Goal: Task Accomplishment & Management: Manage account settings

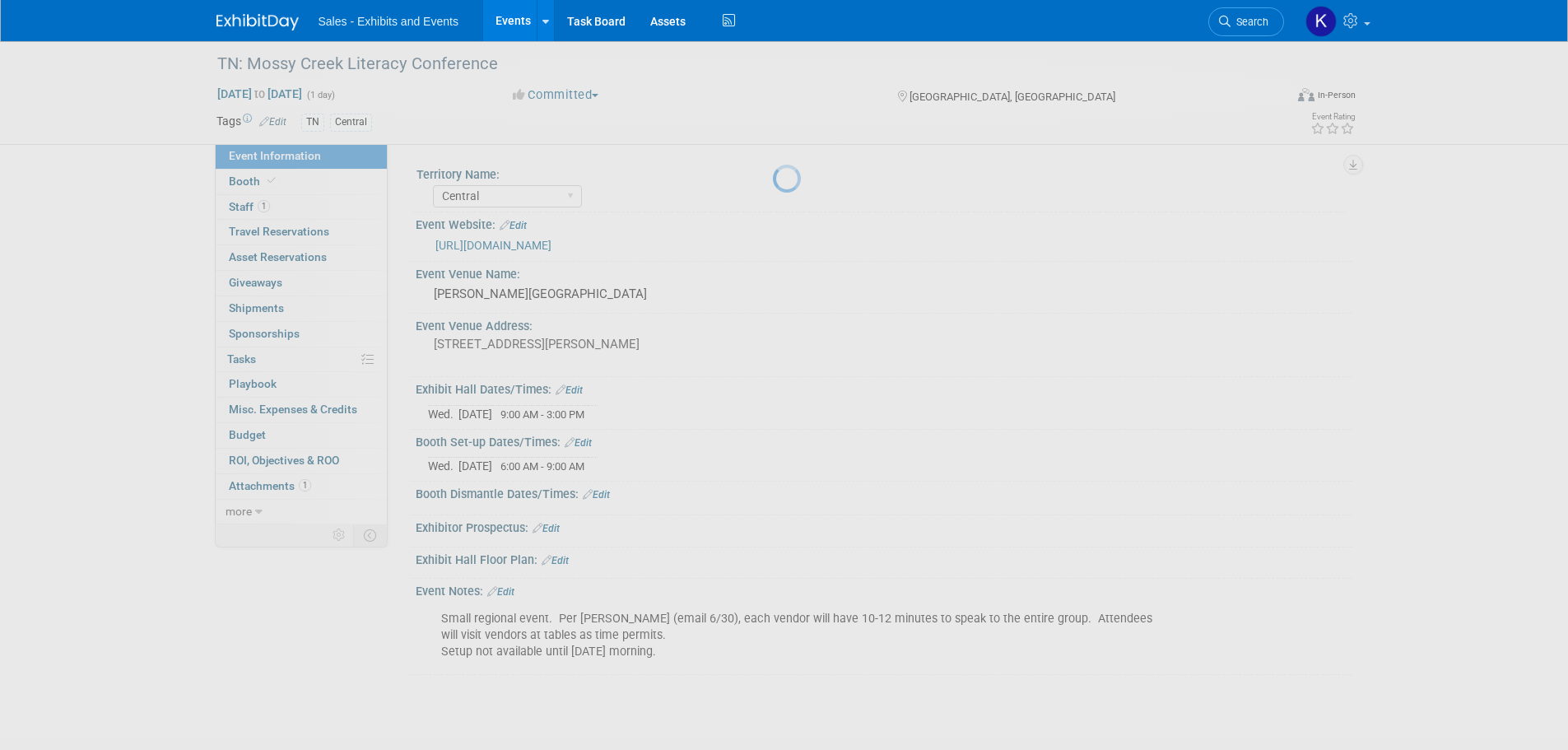
select select "Central"
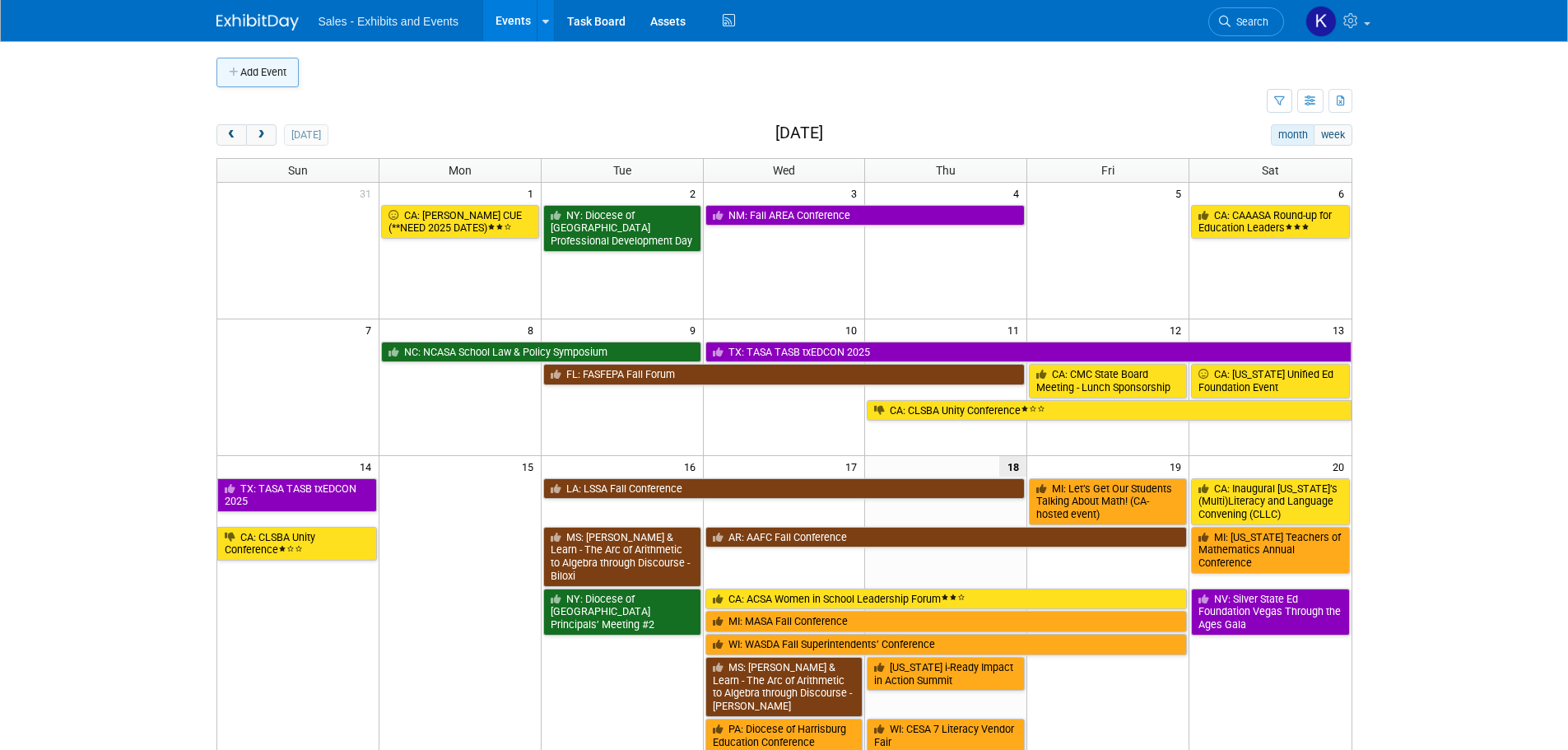
click at [242, 70] on button "Add Event" at bounding box center [257, 72] width 82 height 29
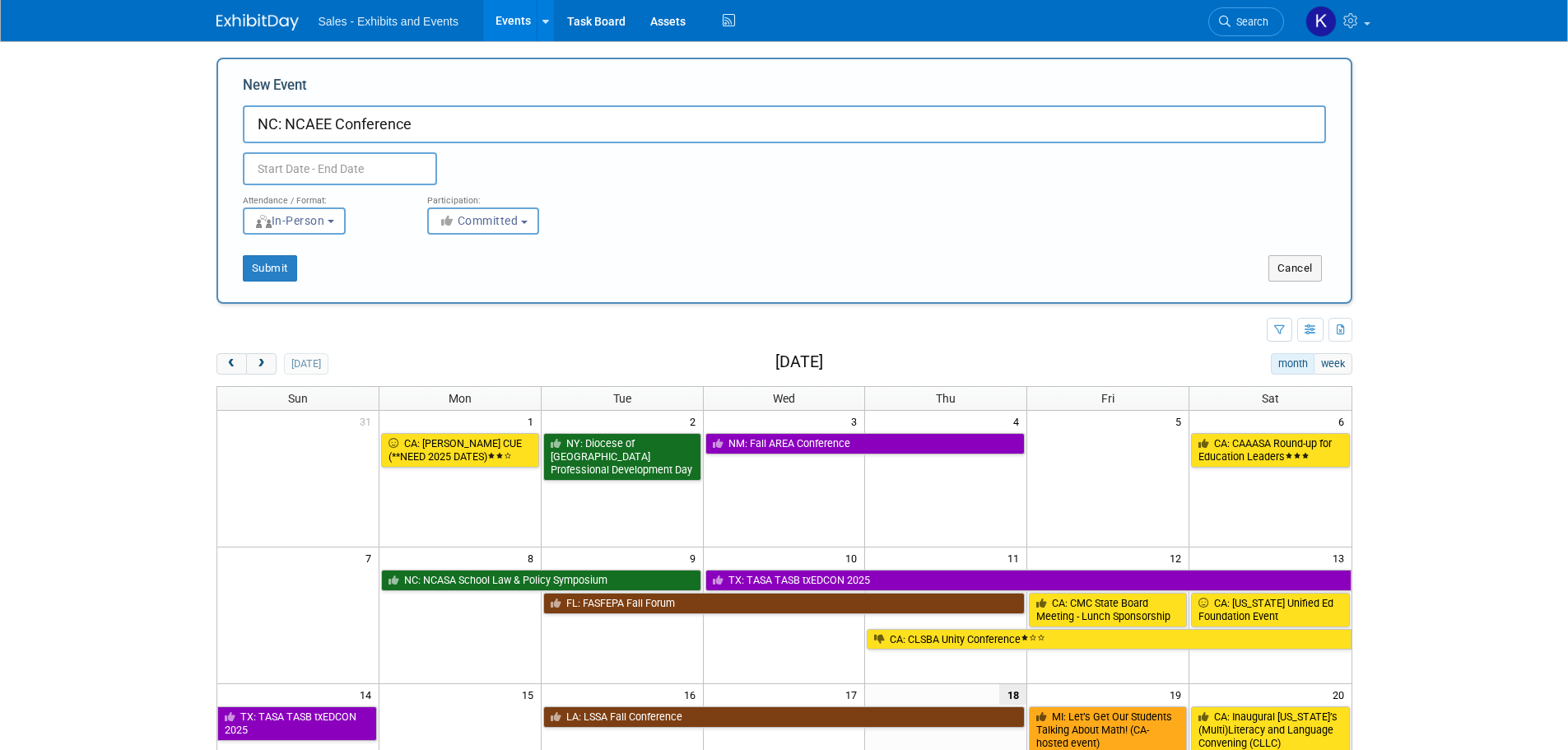
type input "NC: NCAEE Conference"
click at [382, 164] on input "text" at bounding box center [339, 169] width 194 height 33
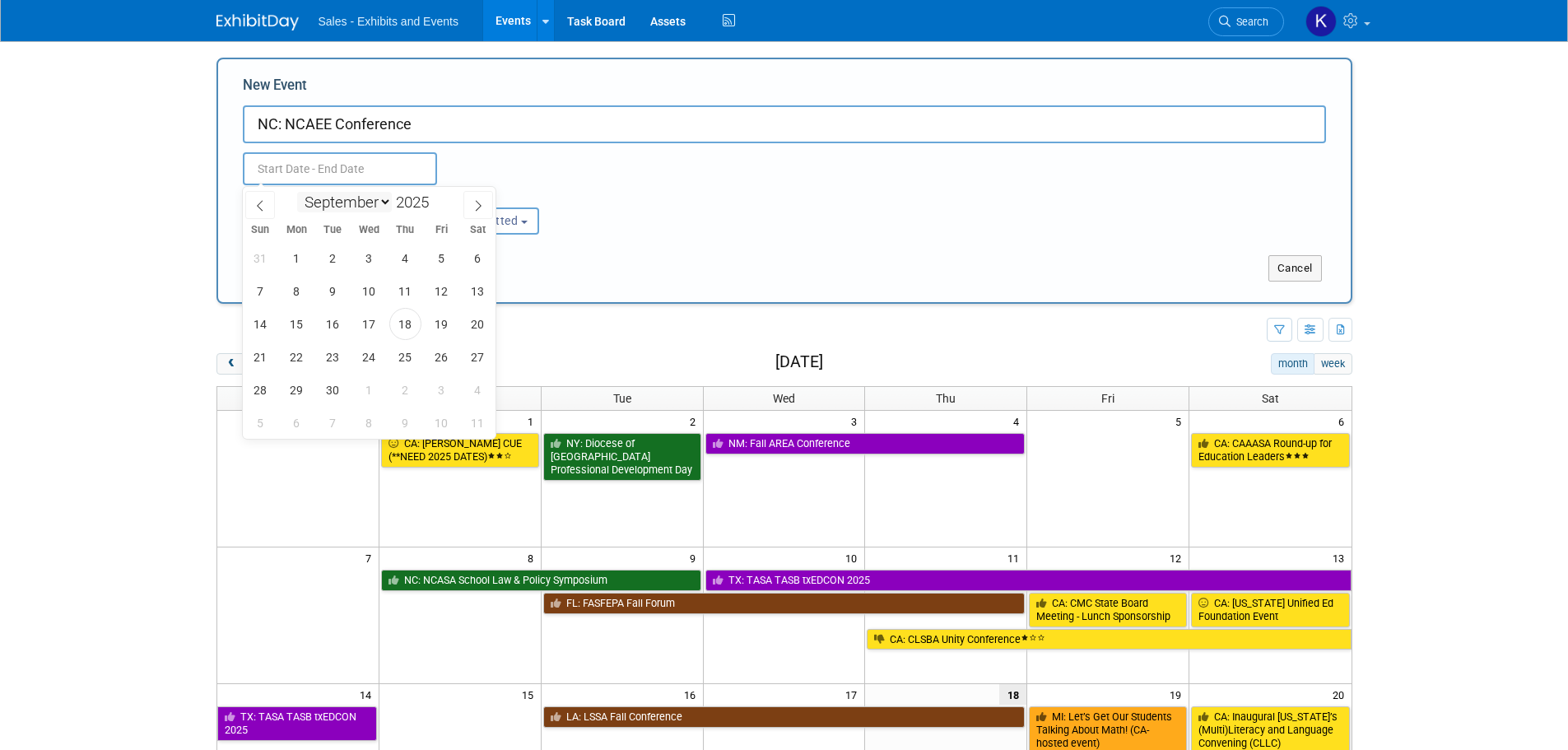
click at [387, 199] on select "January February March April May June July August September October November De…" at bounding box center [344, 202] width 95 height 20
select select "9"
click at [297, 192] on select "January February March April May June July August September October November De…" at bounding box center [344, 202] width 95 height 20
click at [479, 296] on span "11" at bounding box center [477, 291] width 32 height 32
click at [478, 296] on span "11" at bounding box center [477, 291] width 32 height 32
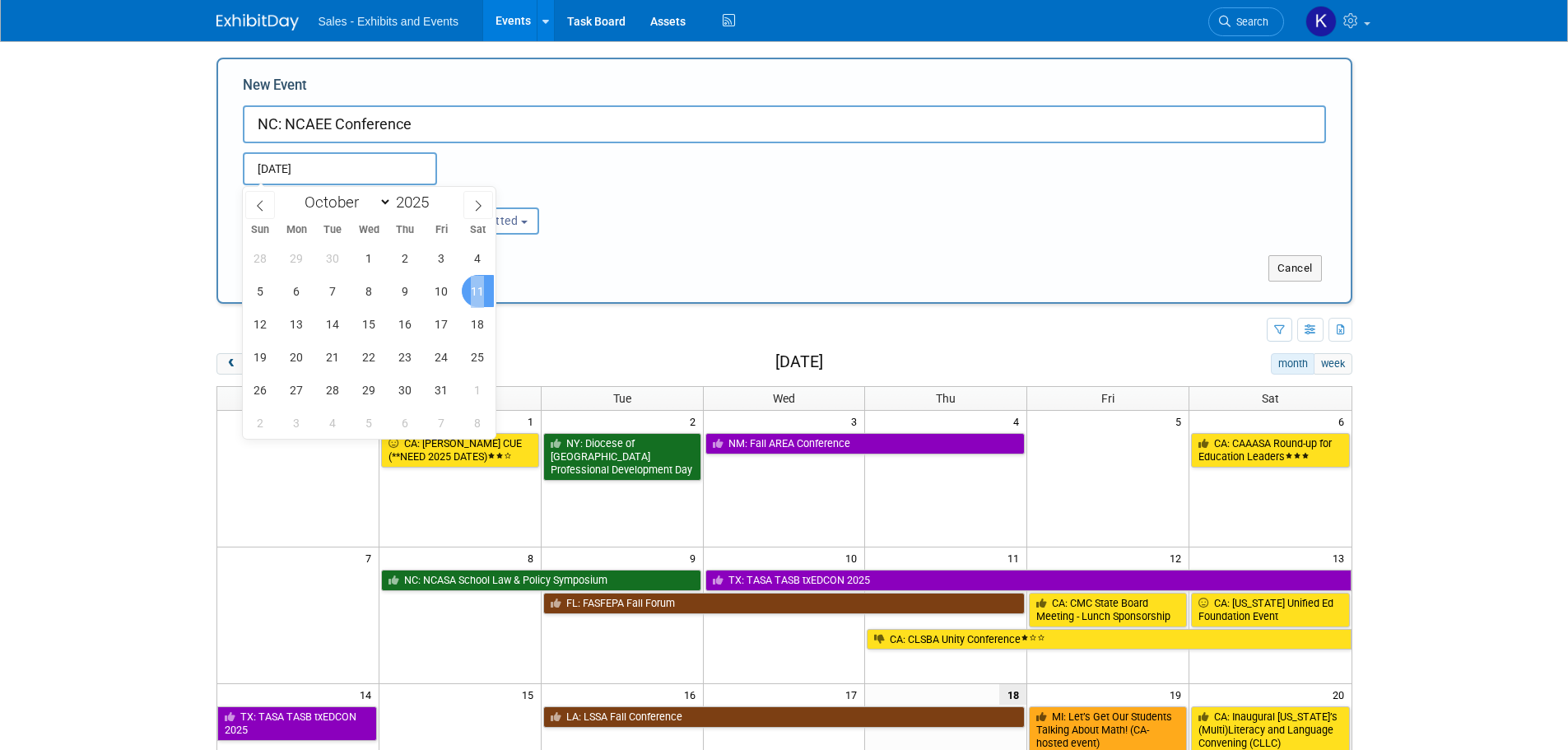
type input "[DATE] to [DATE]"
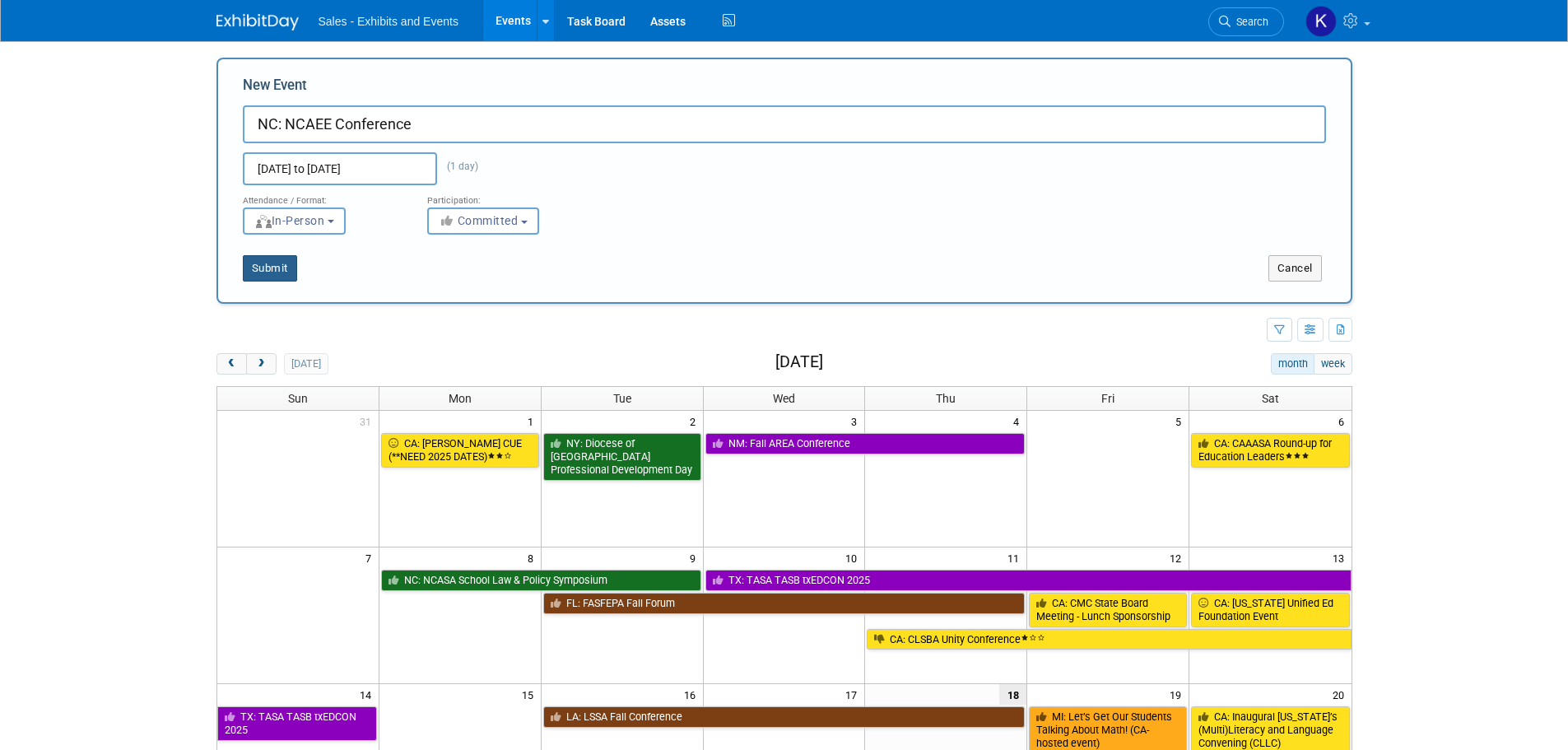
click at [282, 266] on button "Submit" at bounding box center [270, 268] width 55 height 26
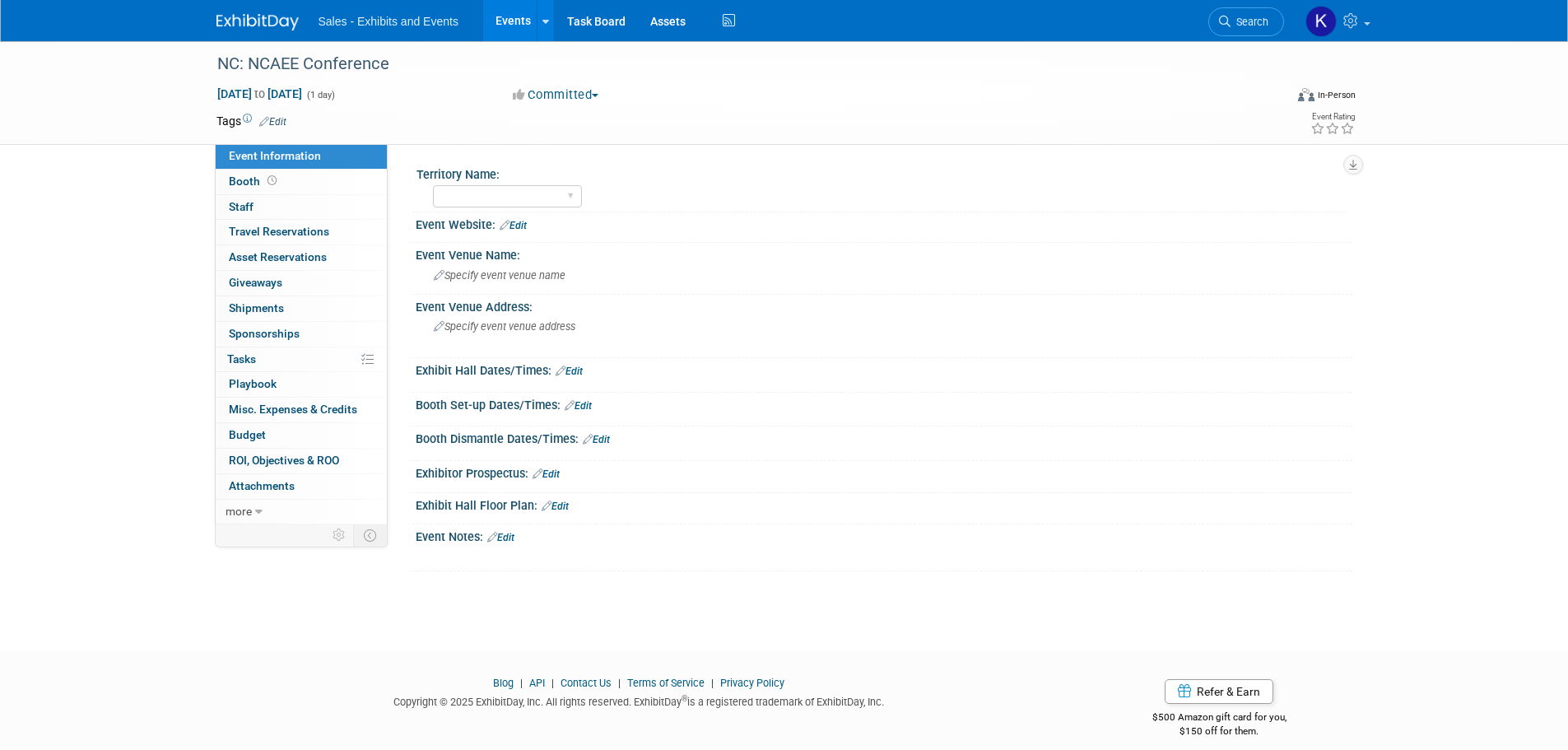
drag, startPoint x: 278, startPoint y: 120, endPoint x: 303, endPoint y: 135, distance: 29.2
click at [277, 119] on link "Edit" at bounding box center [273, 122] width 27 height 12
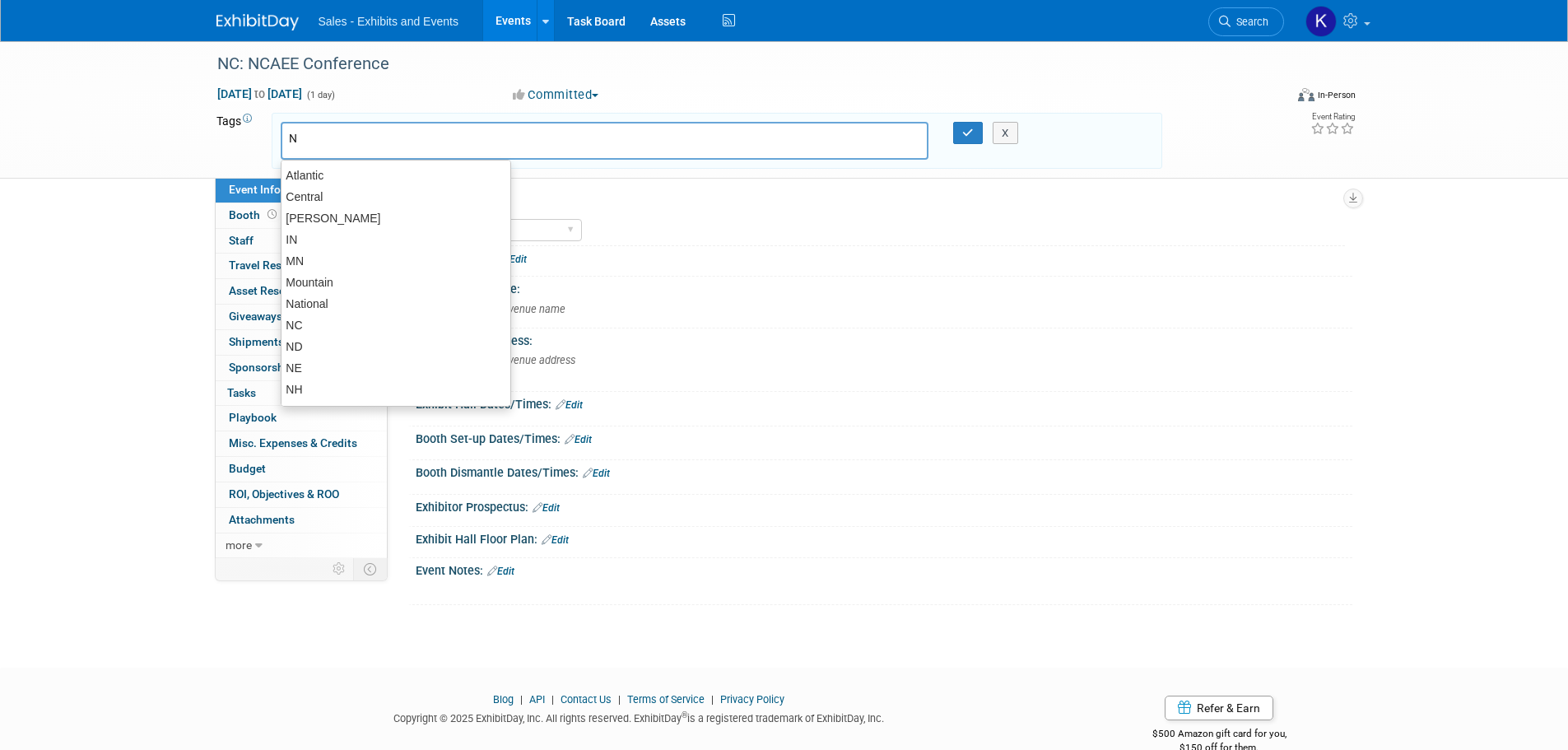
type input "NC"
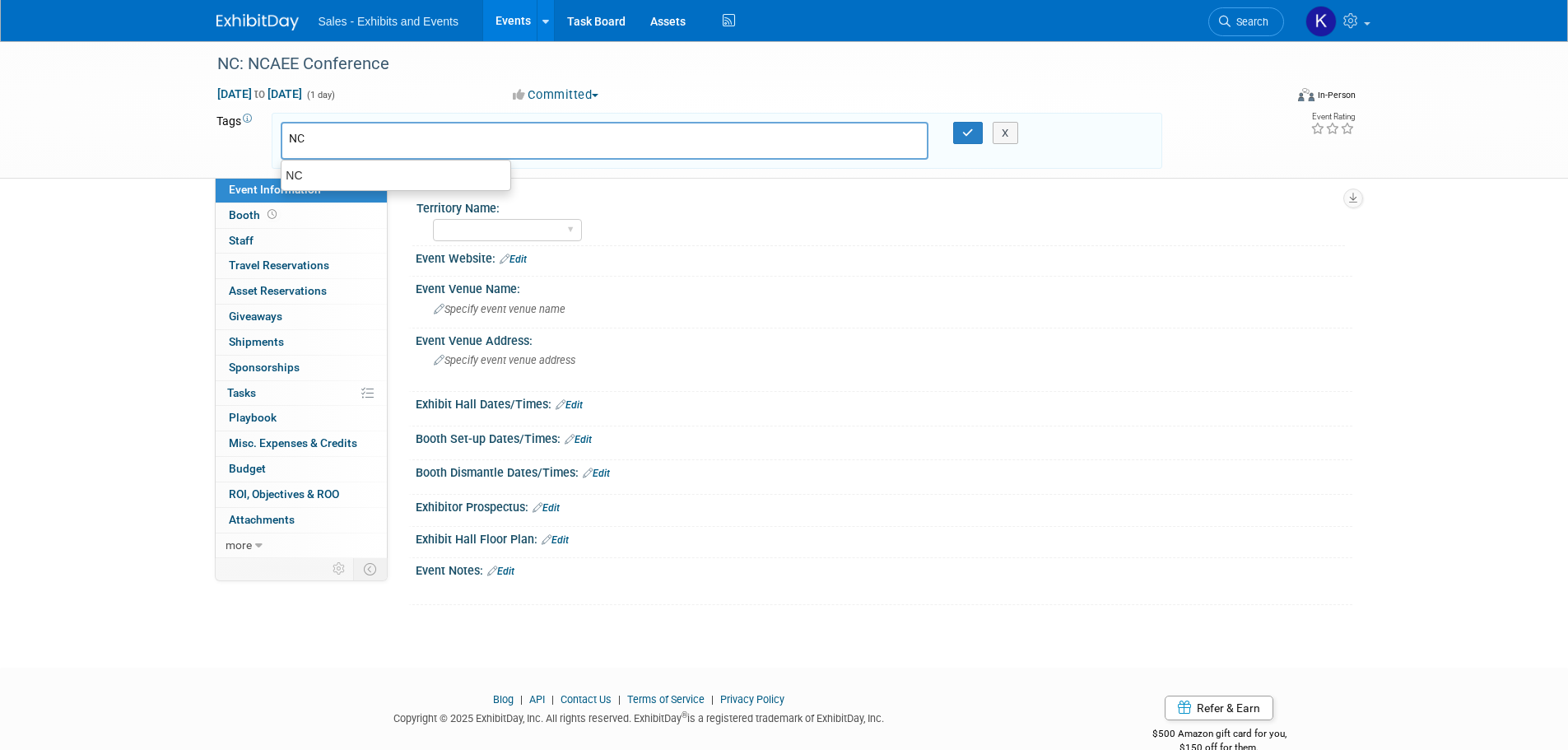
type input "NC"
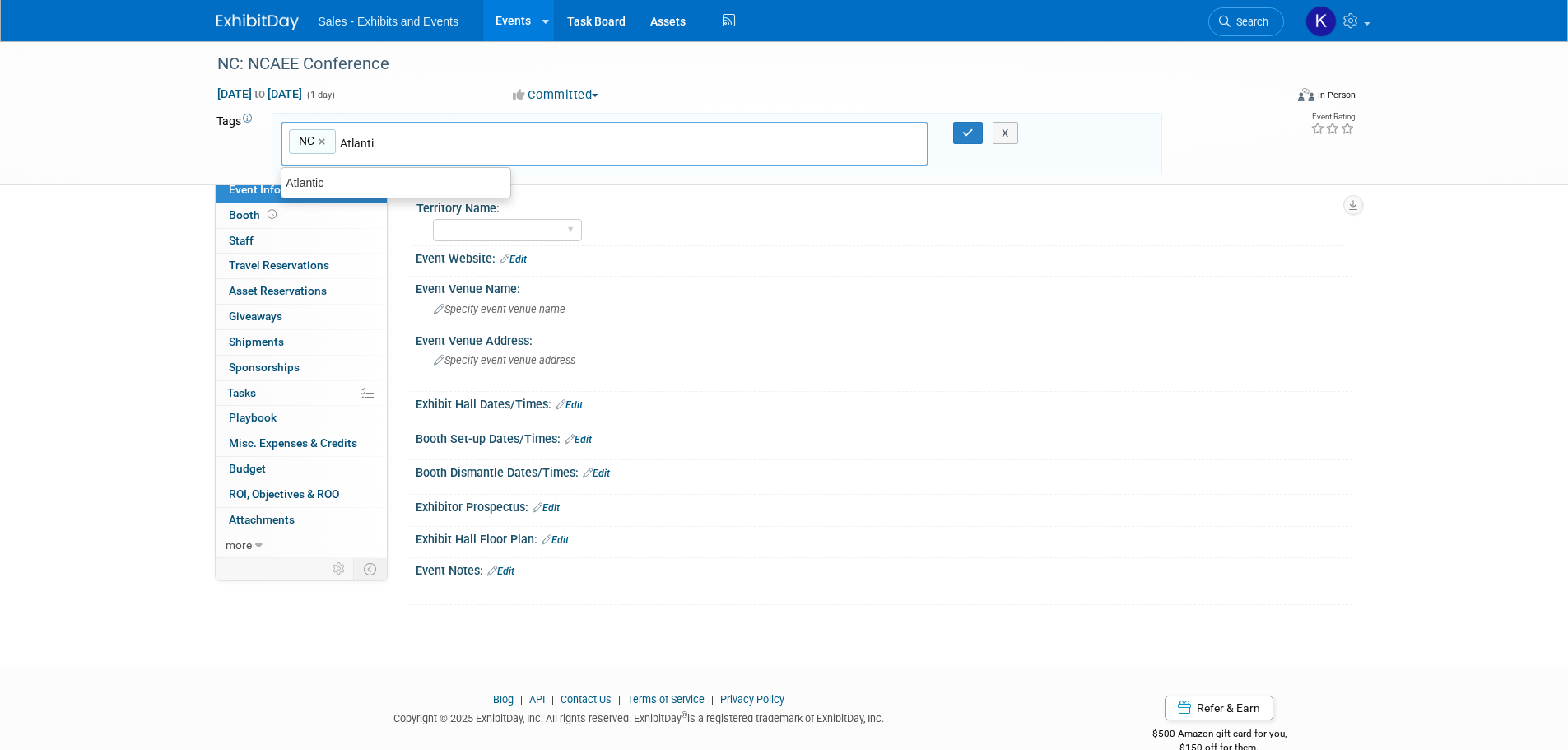
type input "Atlantic"
type input "NC, Atlantic"
click at [966, 133] on icon "button" at bounding box center [967, 133] width 12 height 11
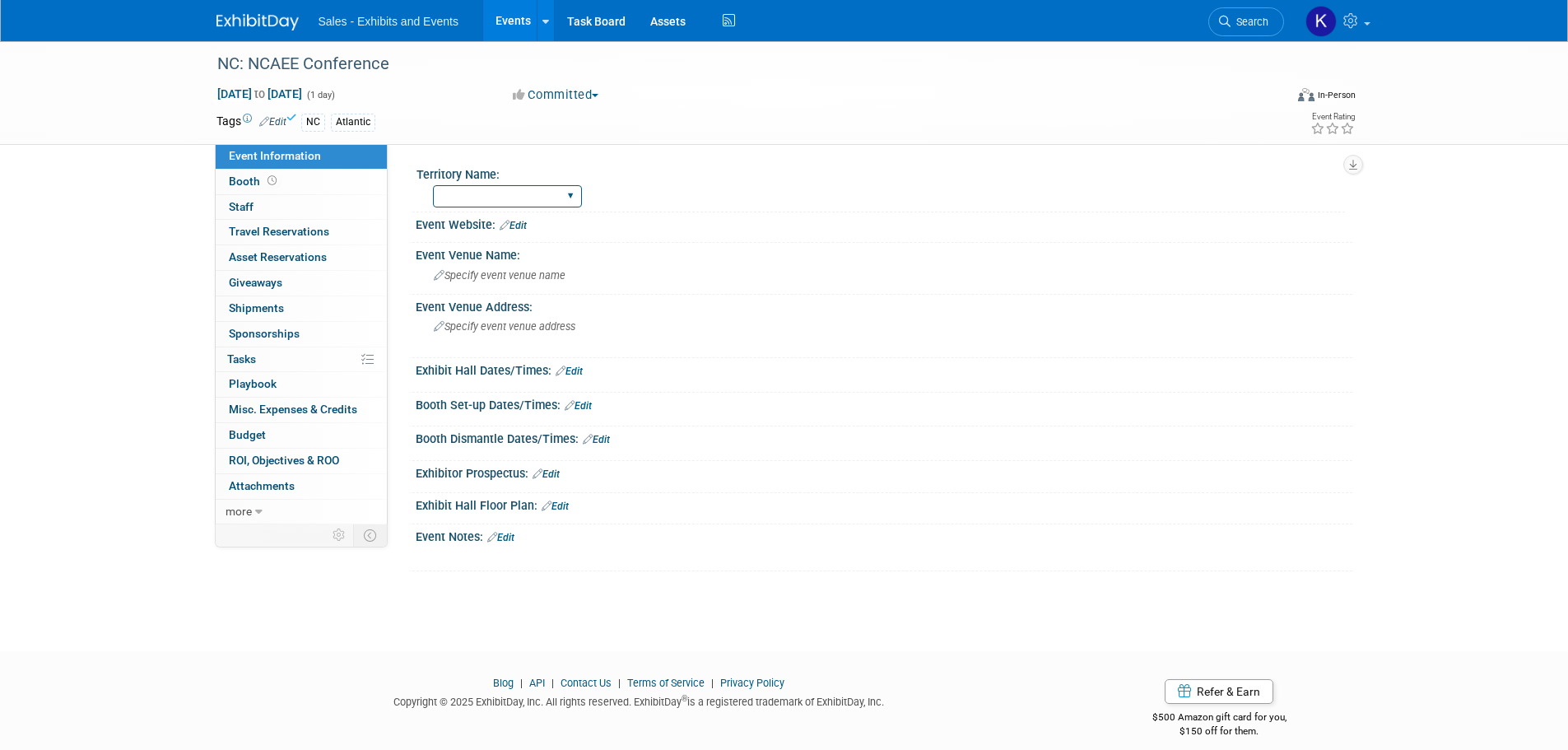
click at [535, 200] on select "Atlantic Southeast Central Southwest Pacific Mountain National Strategic Partne…" at bounding box center [507, 196] width 149 height 22
select select "Atlantic"
click at [433, 185] on select "Atlantic Southeast Central Southwest Pacific Mountain National Strategic Partne…" at bounding box center [507, 196] width 149 height 22
drag, startPoint x: 523, startPoint y: 229, endPoint x: 531, endPoint y: 231, distance: 8.2
click at [522, 229] on link "Edit" at bounding box center [513, 225] width 27 height 12
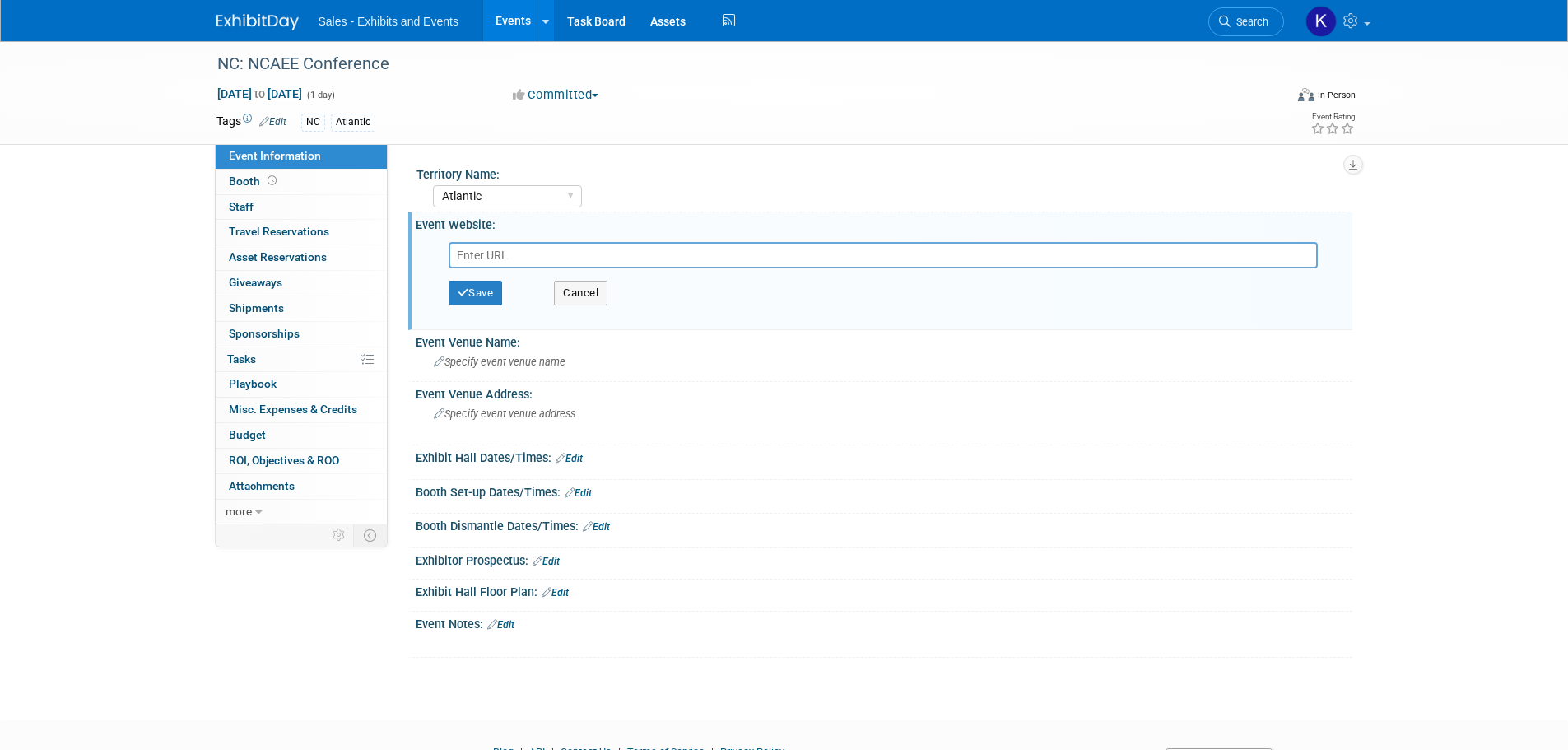
click at [529, 253] on input "text" at bounding box center [882, 255] width 869 height 26
type input "[URL][DOMAIN_NAME]"
click at [481, 295] on button "Save" at bounding box center [476, 293] width 55 height 24
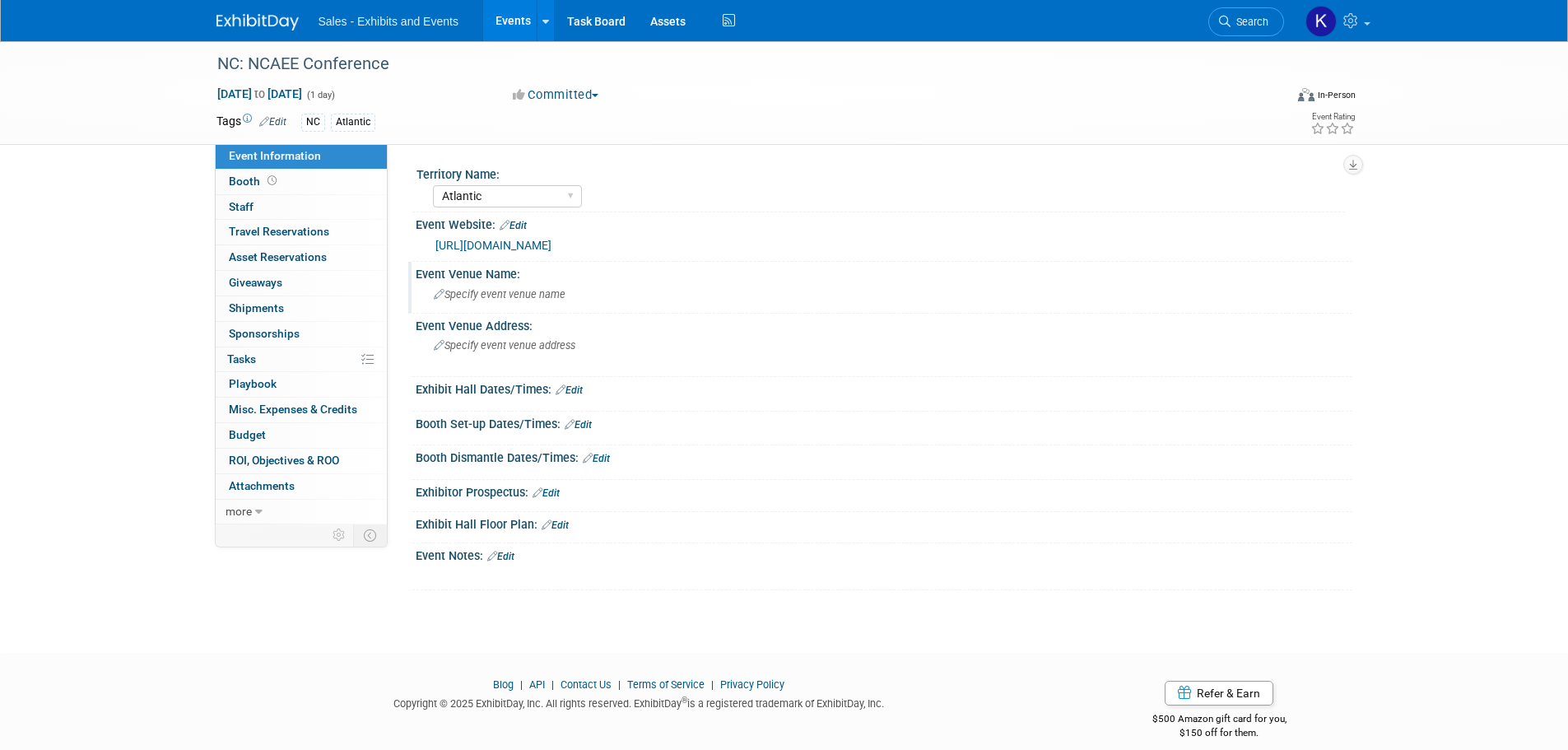
click at [494, 292] on span "Specify event venue name" at bounding box center [499, 294] width 132 height 13
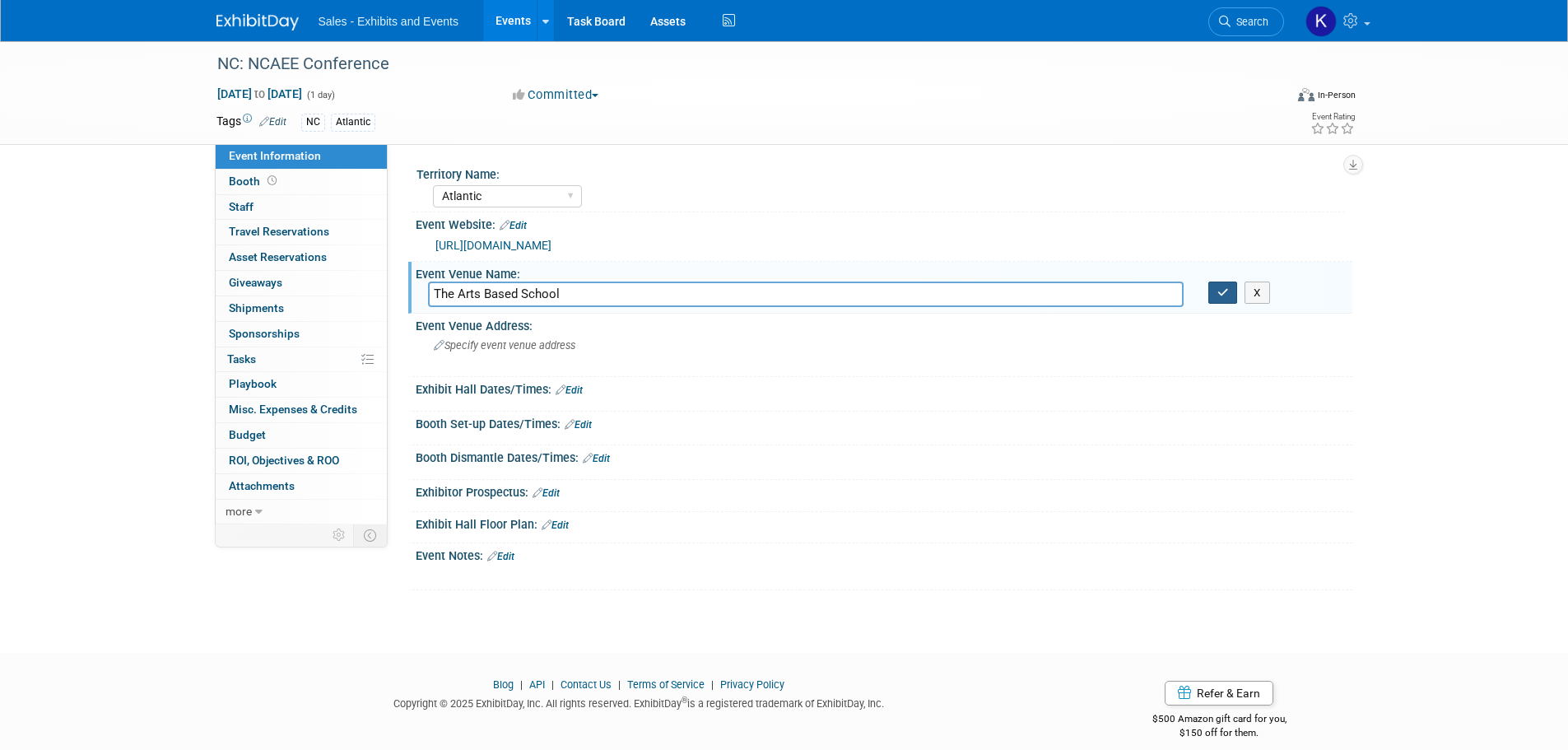
type input "The Arts Based School"
drag, startPoint x: 1231, startPoint y: 297, endPoint x: 1016, endPoint y: 365, distance: 225.5
click at [1230, 297] on button "button" at bounding box center [1223, 294] width 29 height 23
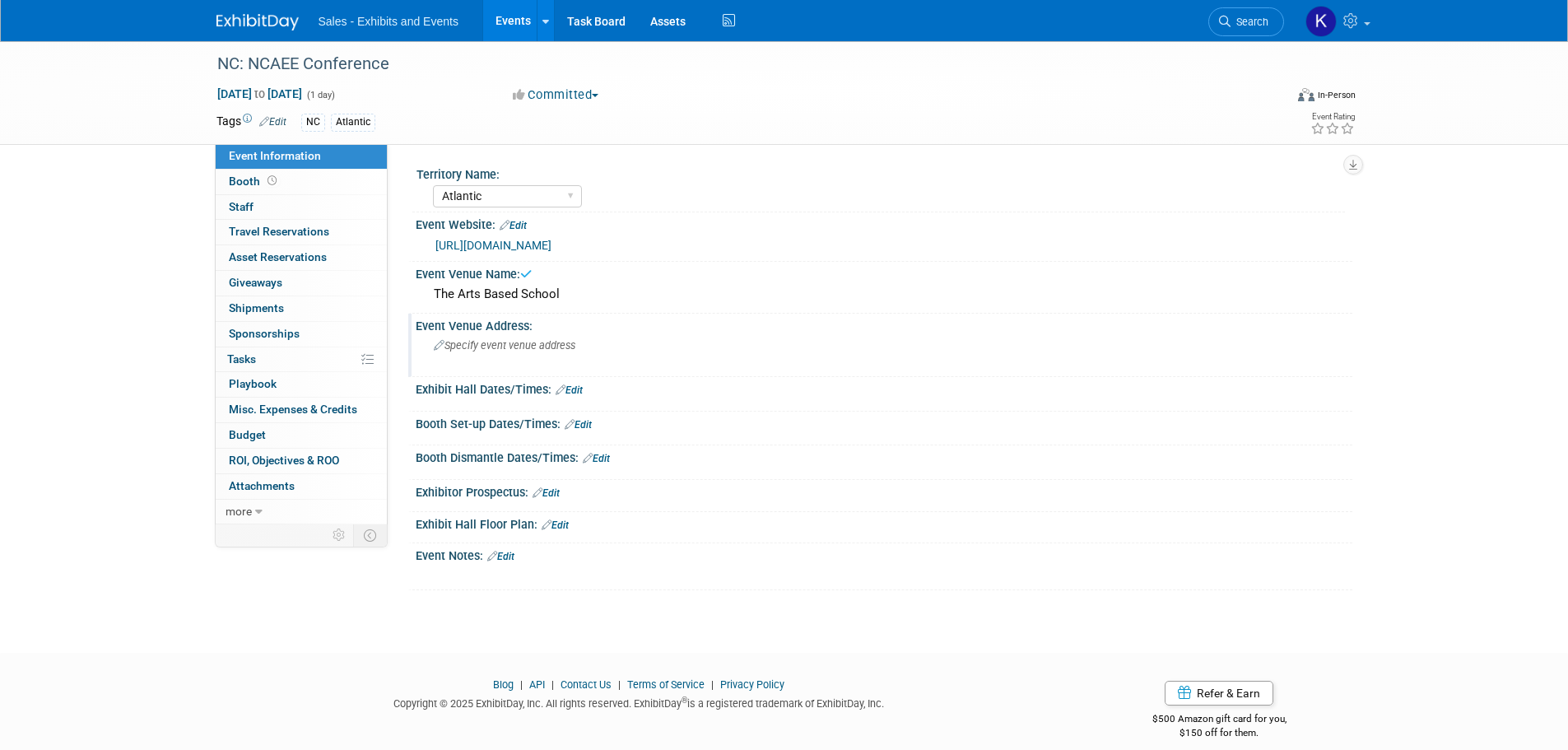
click at [536, 352] on div "Specify event venue address" at bounding box center [610, 351] width 366 height 38
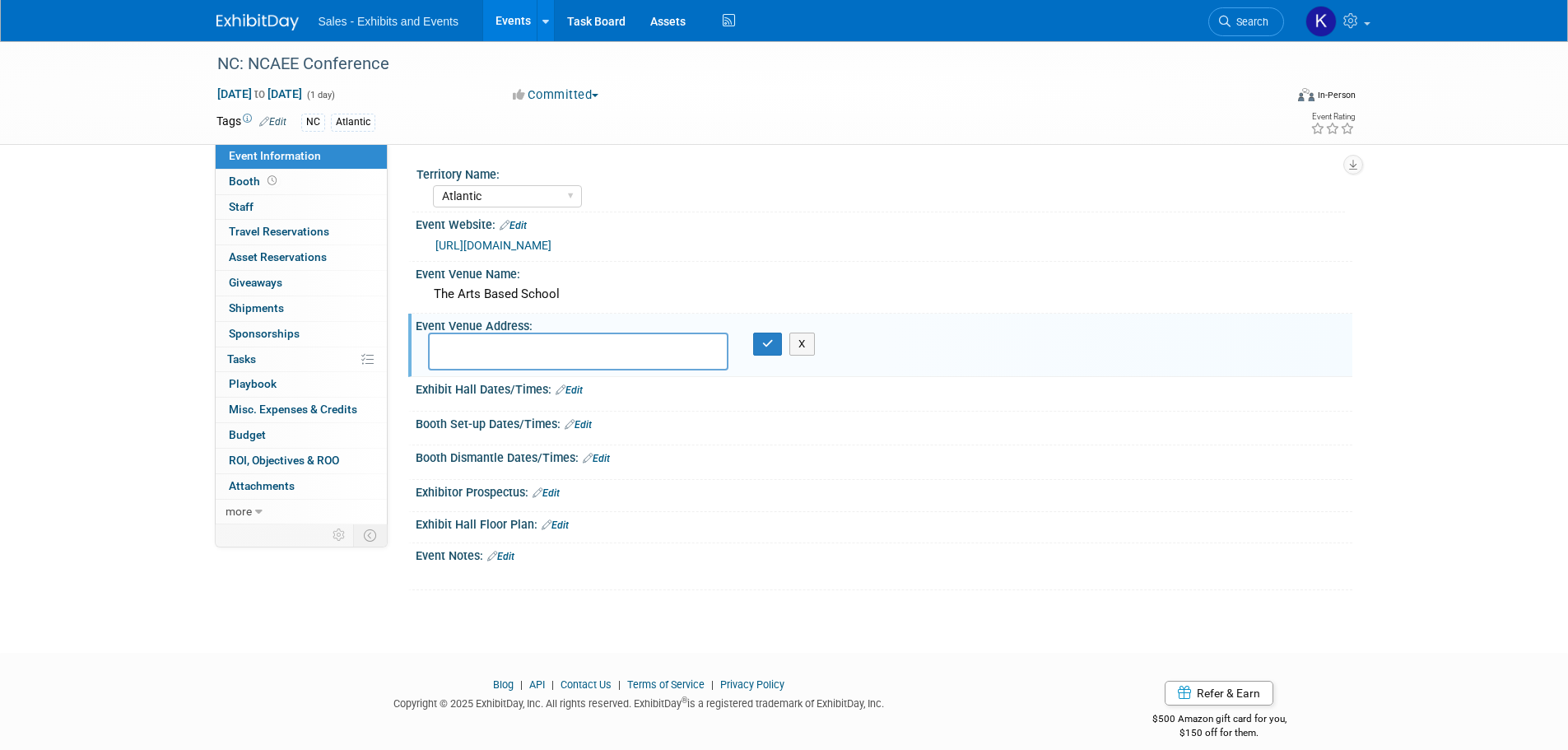
click at [530, 339] on textarea at bounding box center [578, 351] width 300 height 38
type textarea "1380 N [PERSON_NAME] Dr., [PERSON_NAME][GEOGRAPHIC_DATA]"
click at [772, 355] on button "button" at bounding box center [767, 344] width 29 height 23
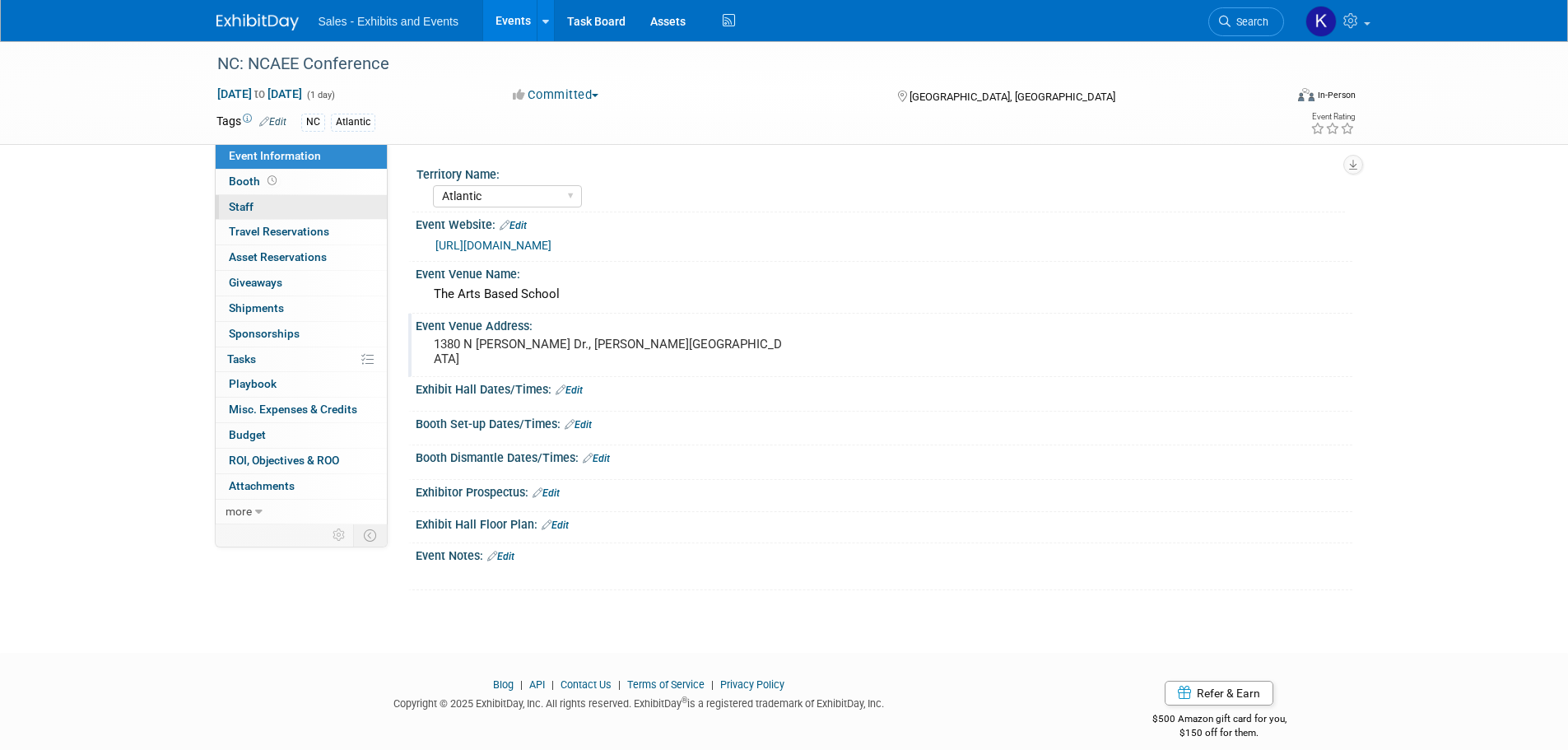
click at [240, 203] on span "Staff 0" at bounding box center [241, 207] width 24 height 14
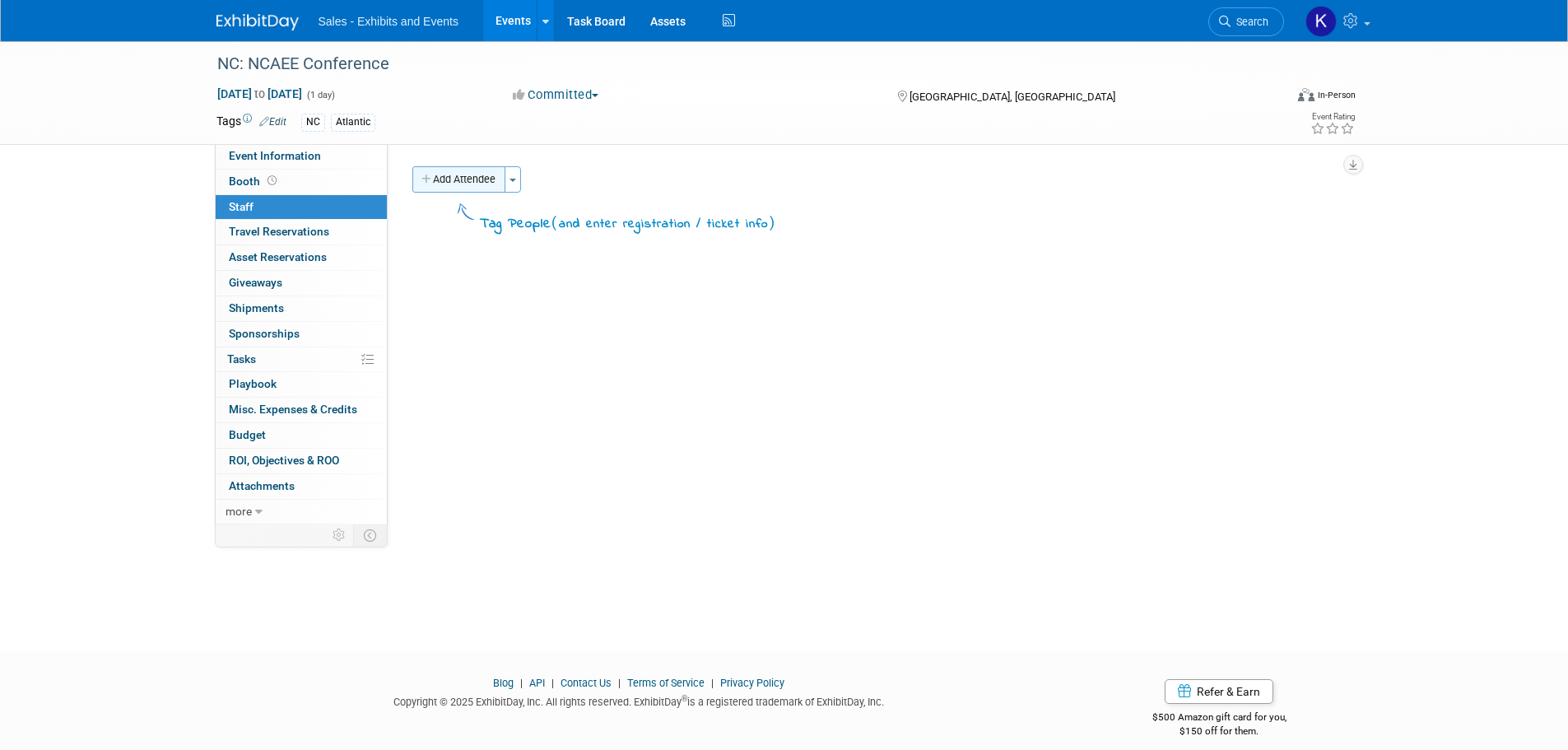
click at [477, 181] on button "Add Attendee" at bounding box center [458, 178] width 93 height 26
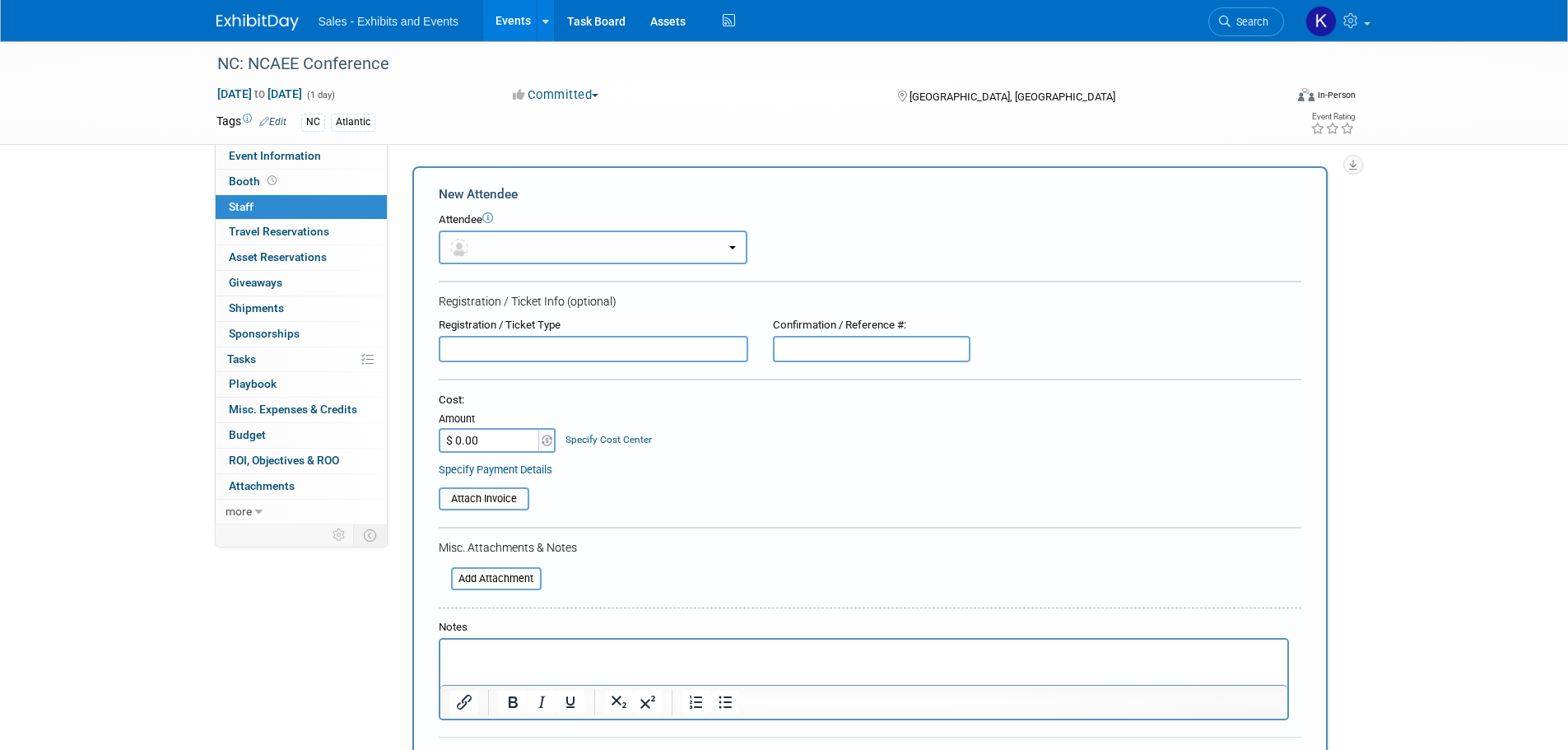
click at [540, 243] on button "button" at bounding box center [593, 247] width 308 height 34
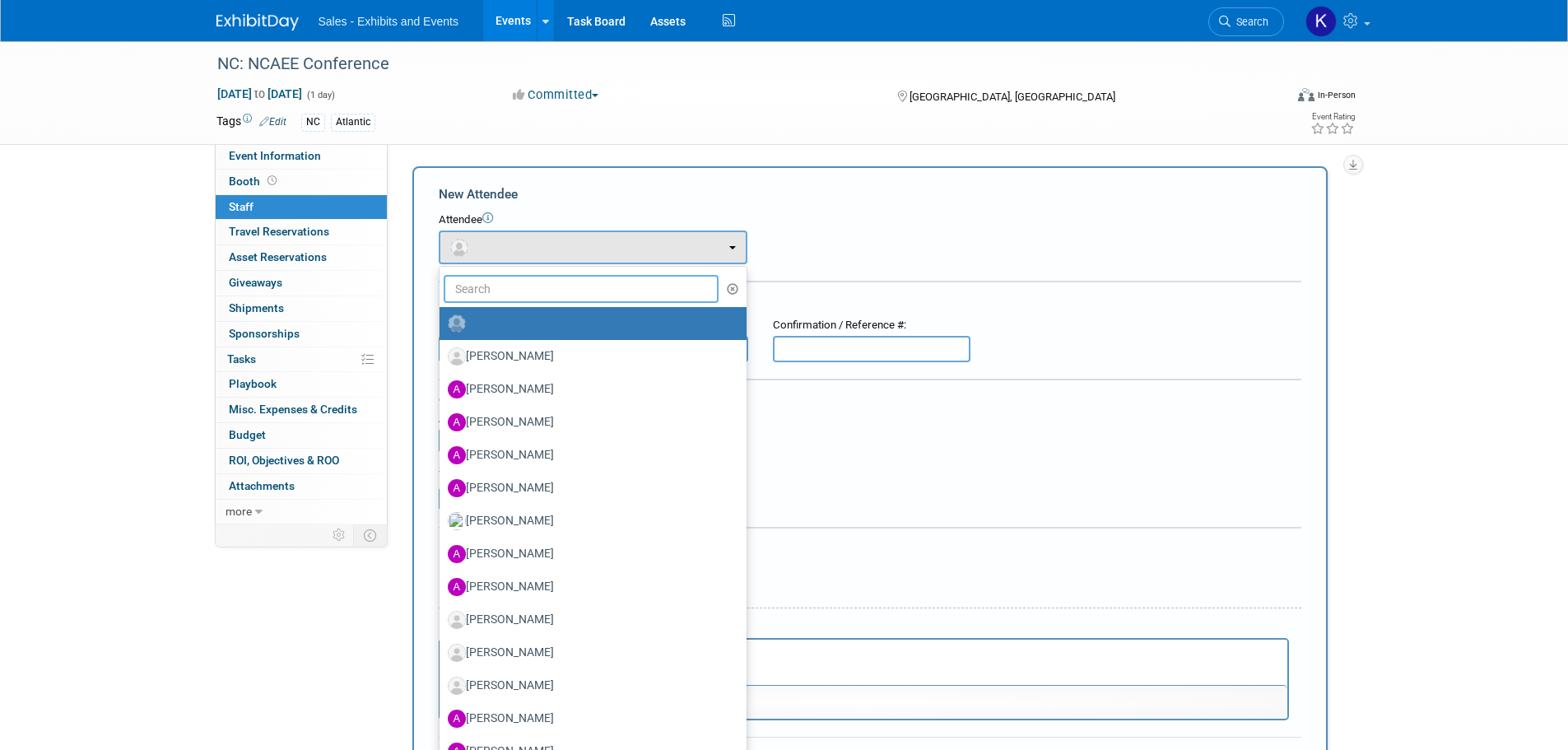
click at [547, 281] on input "text" at bounding box center [581, 289] width 276 height 28
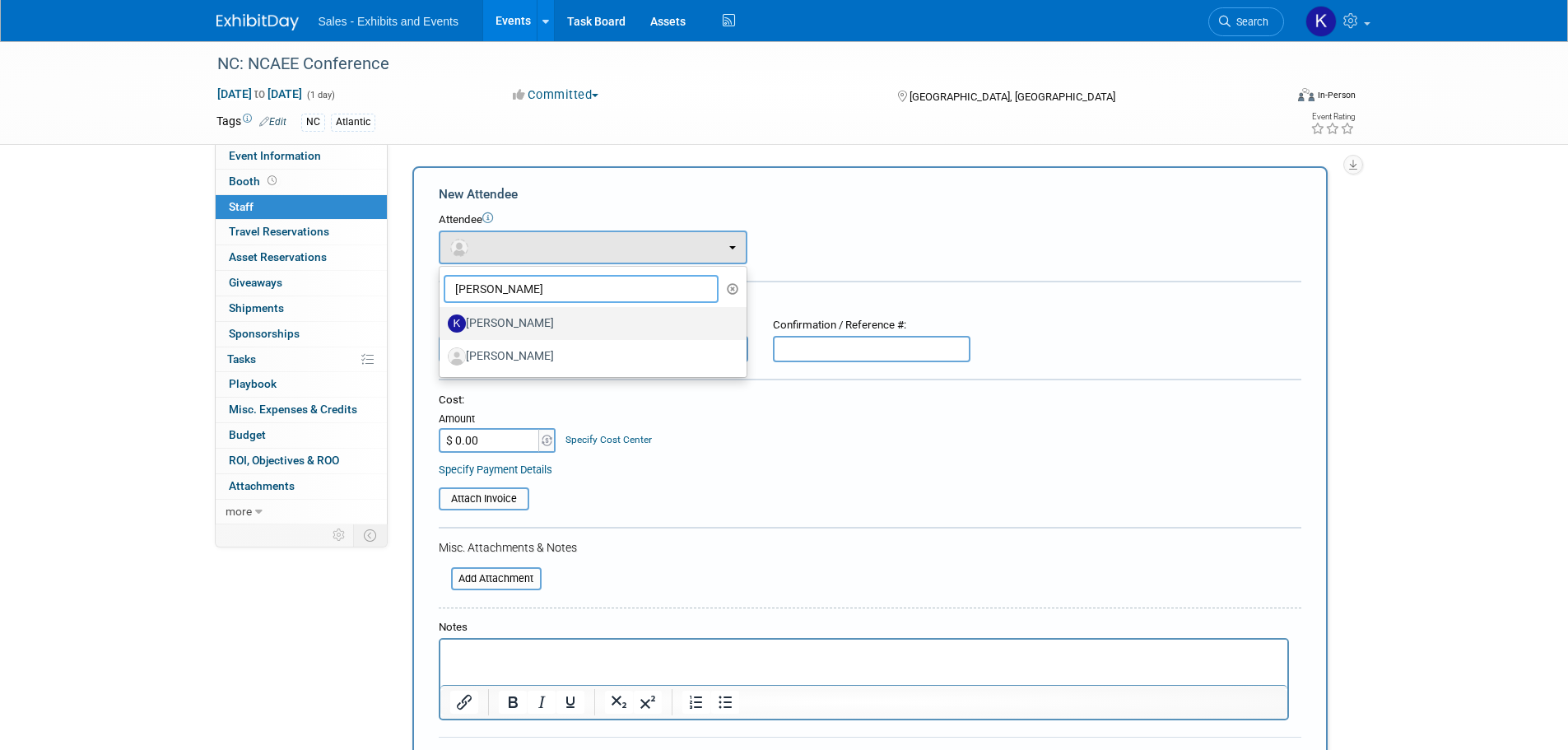
type input "[PERSON_NAME]"
click at [521, 318] on label "[PERSON_NAME]" at bounding box center [588, 323] width 282 height 26
click at [442, 318] on input "[PERSON_NAME]" at bounding box center [436, 321] width 11 height 11
select select "e92d1d23-a063-4010-a1a0-4968275b8384"
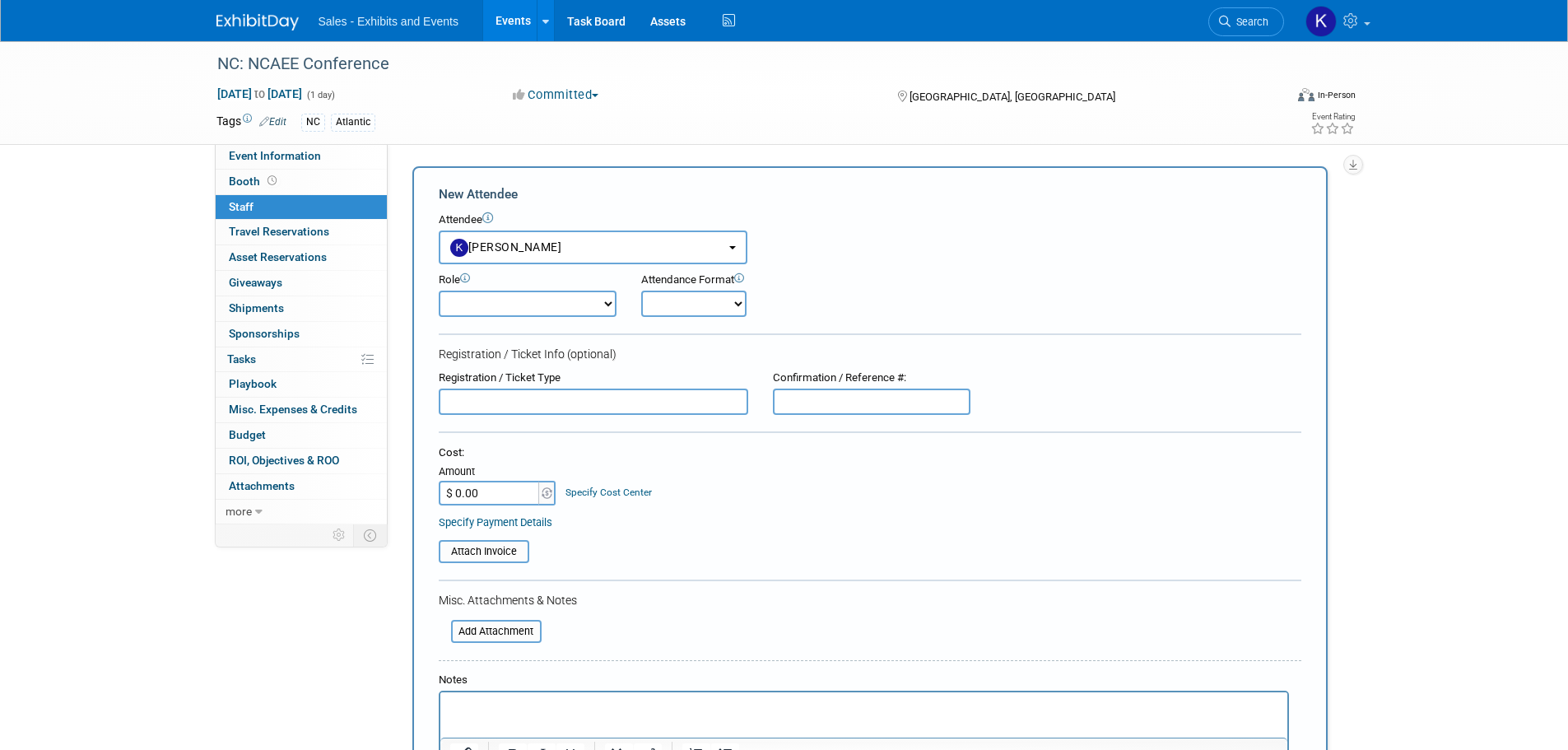
click at [579, 302] on select "Author Demonstrator Host Planner Presenter Product Rep Sales Representative" at bounding box center [528, 303] width 177 height 26
select select "4"
click at [439, 291] on select "Author Demonstrator Host Planner Presenter Product Rep Sales Representative" at bounding box center [528, 303] width 177 height 26
click at [709, 305] on select "Onsite Remote" at bounding box center [693, 303] width 105 height 26
select select "1"
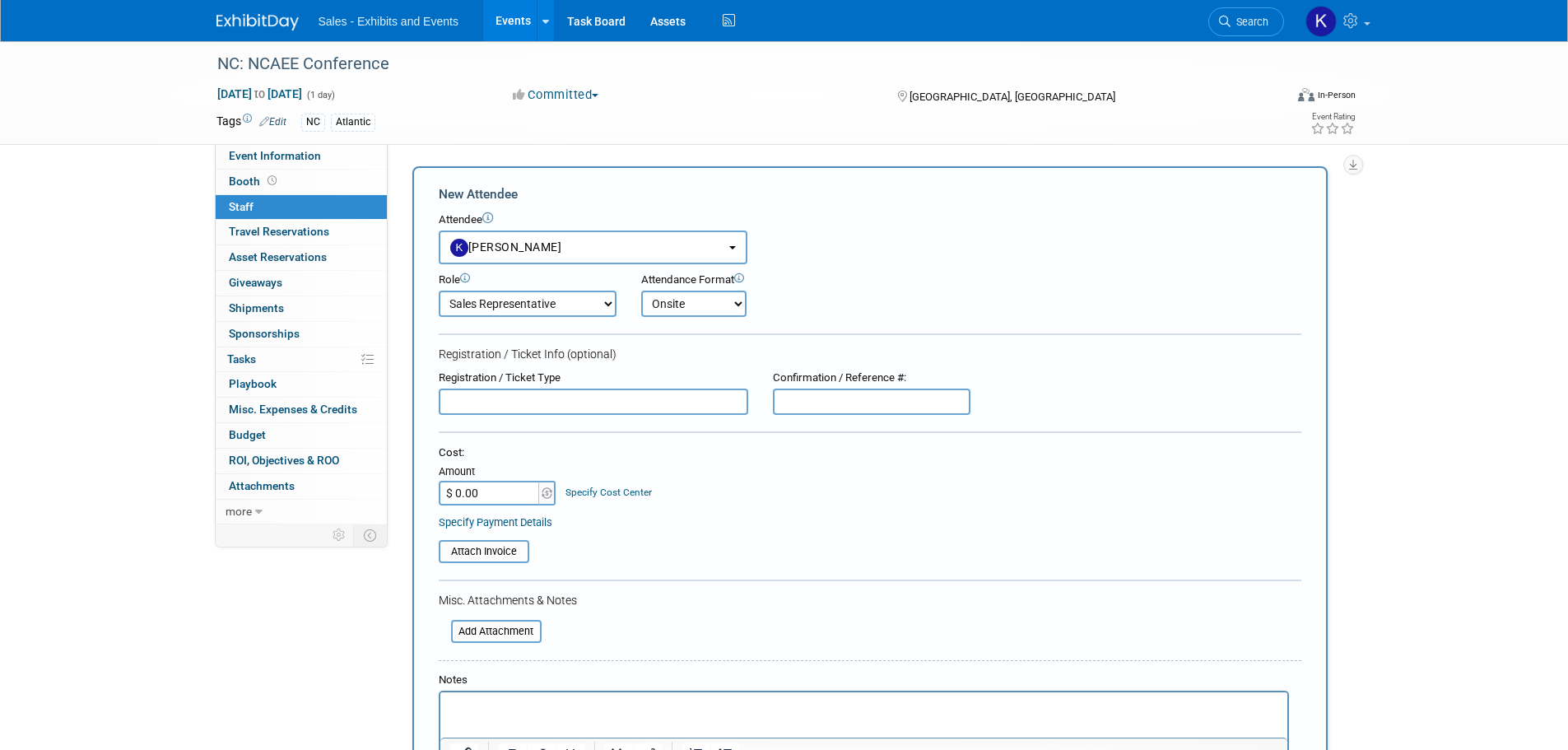
click at [641, 291] on select "Onsite Remote" at bounding box center [693, 303] width 105 height 26
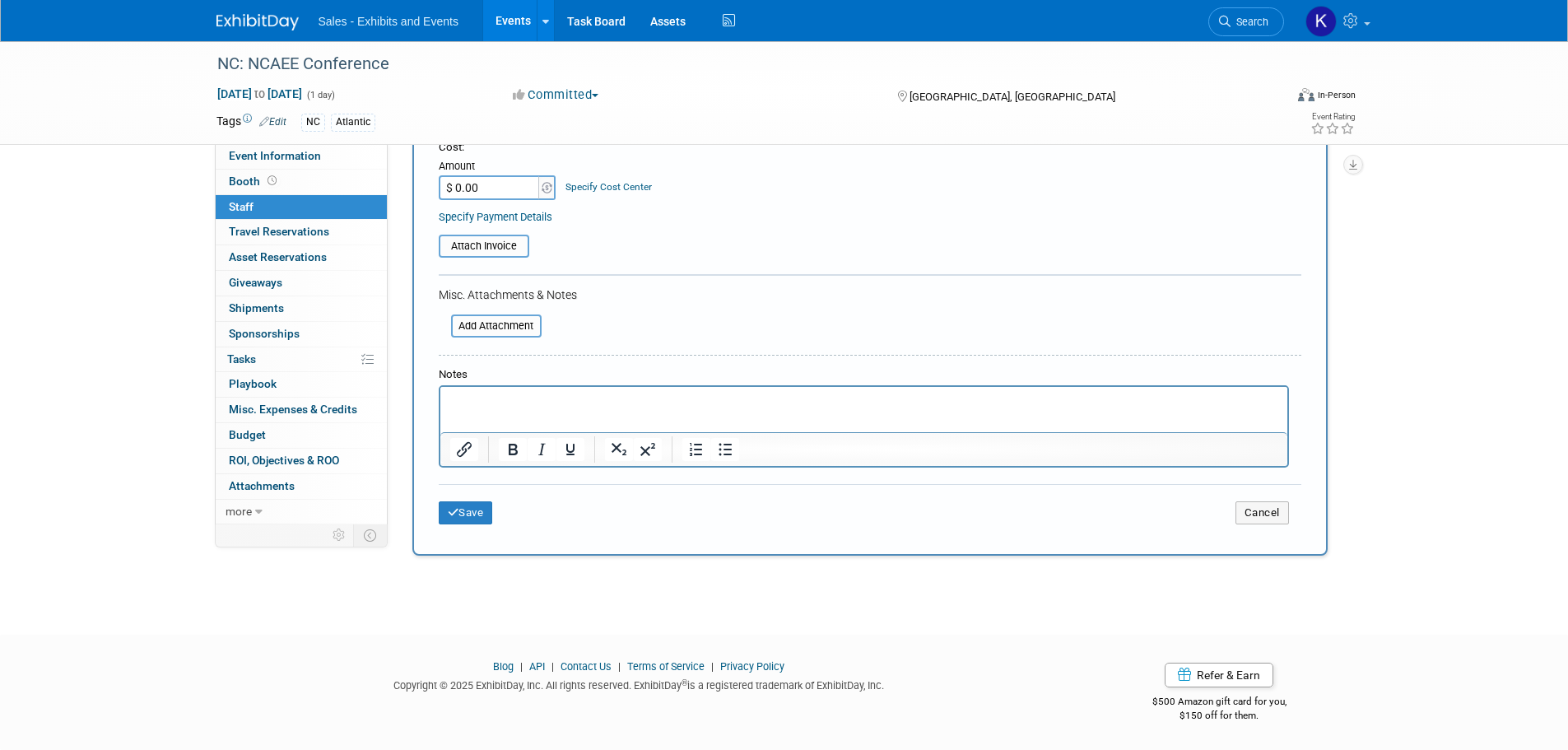
scroll to position [307, 0]
drag, startPoint x: 462, startPoint y: 499, endPoint x: 529, endPoint y: 518, distance: 69.6
click at [462, 500] on div "Save Cancel" at bounding box center [870, 510] width 862 height 53
drag, startPoint x: 460, startPoint y: 513, endPoint x: 502, endPoint y: 519, distance: 42.4
click at [460, 513] on button "Save" at bounding box center [466, 513] width 55 height 23
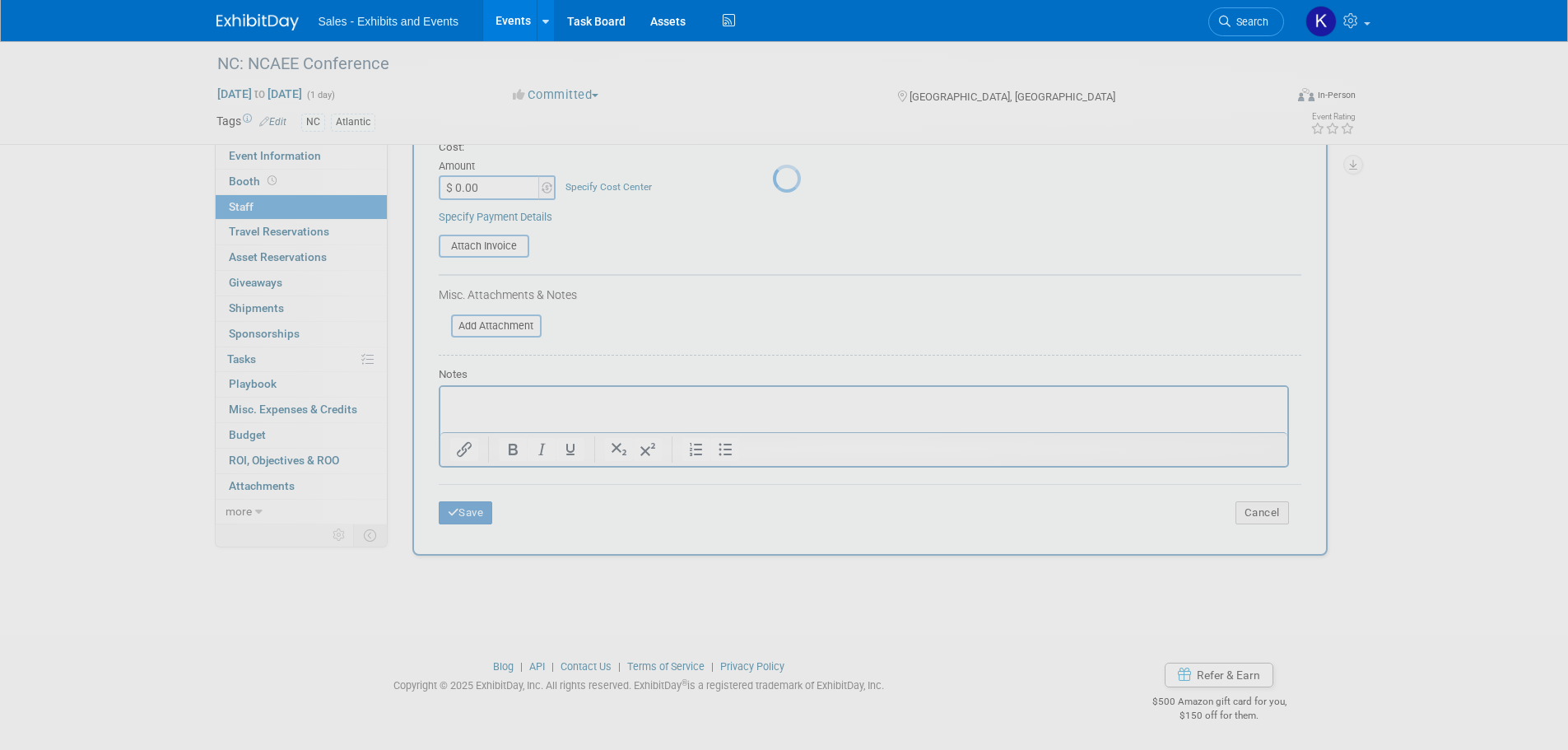
scroll to position [17, 0]
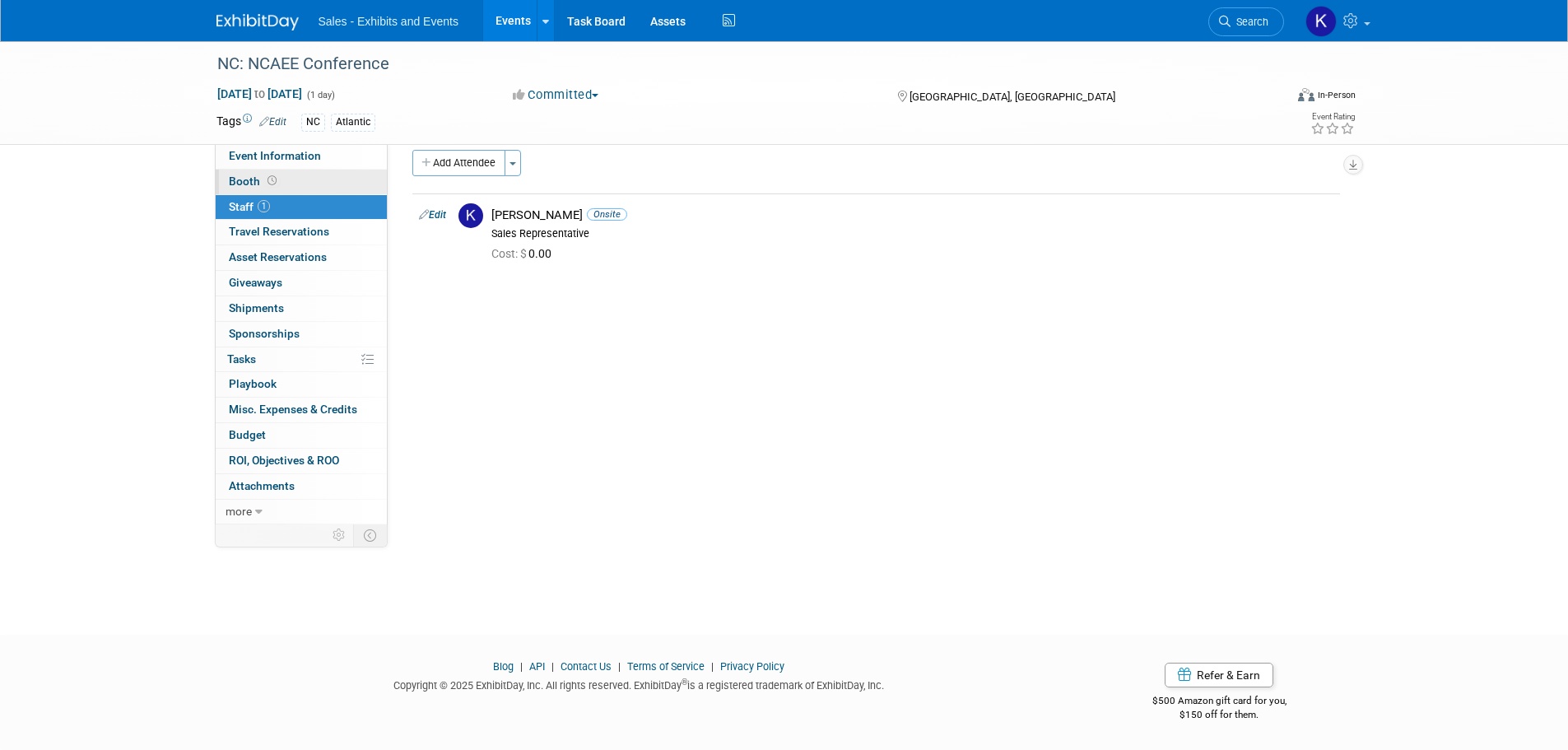
click at [251, 178] on span "Booth" at bounding box center [255, 181] width 51 height 14
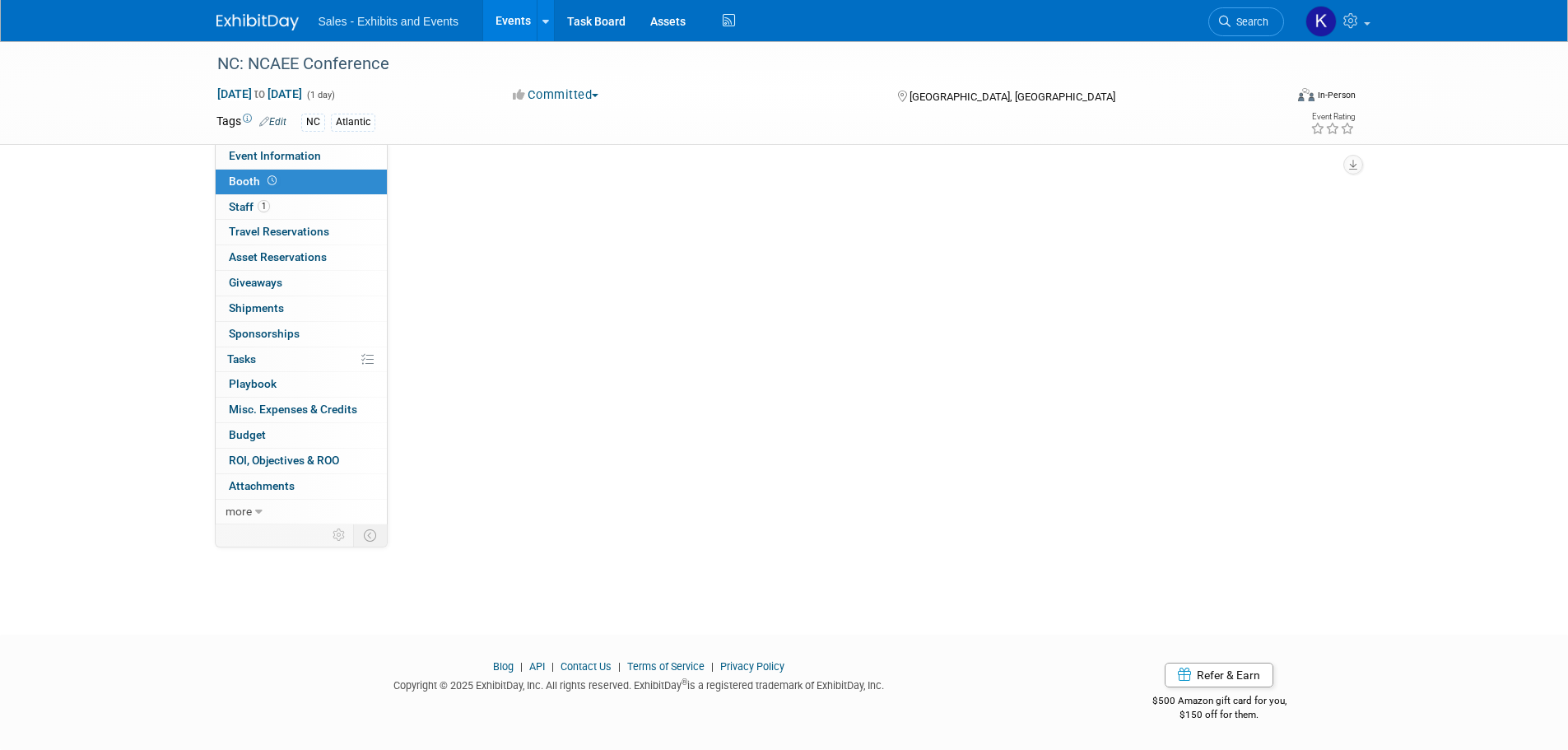
scroll to position [0, 0]
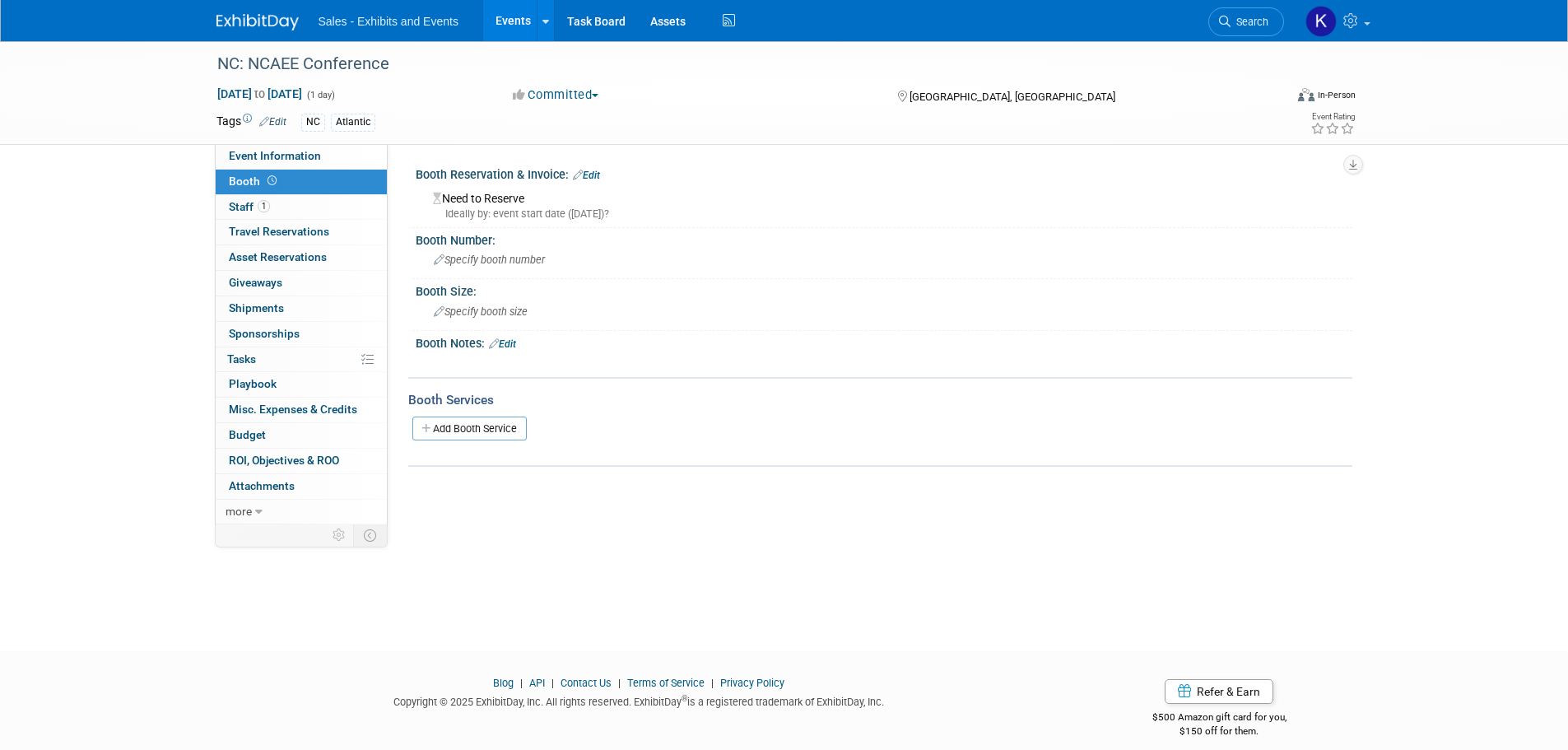
click at [596, 175] on link "Edit" at bounding box center [586, 176] width 27 height 12
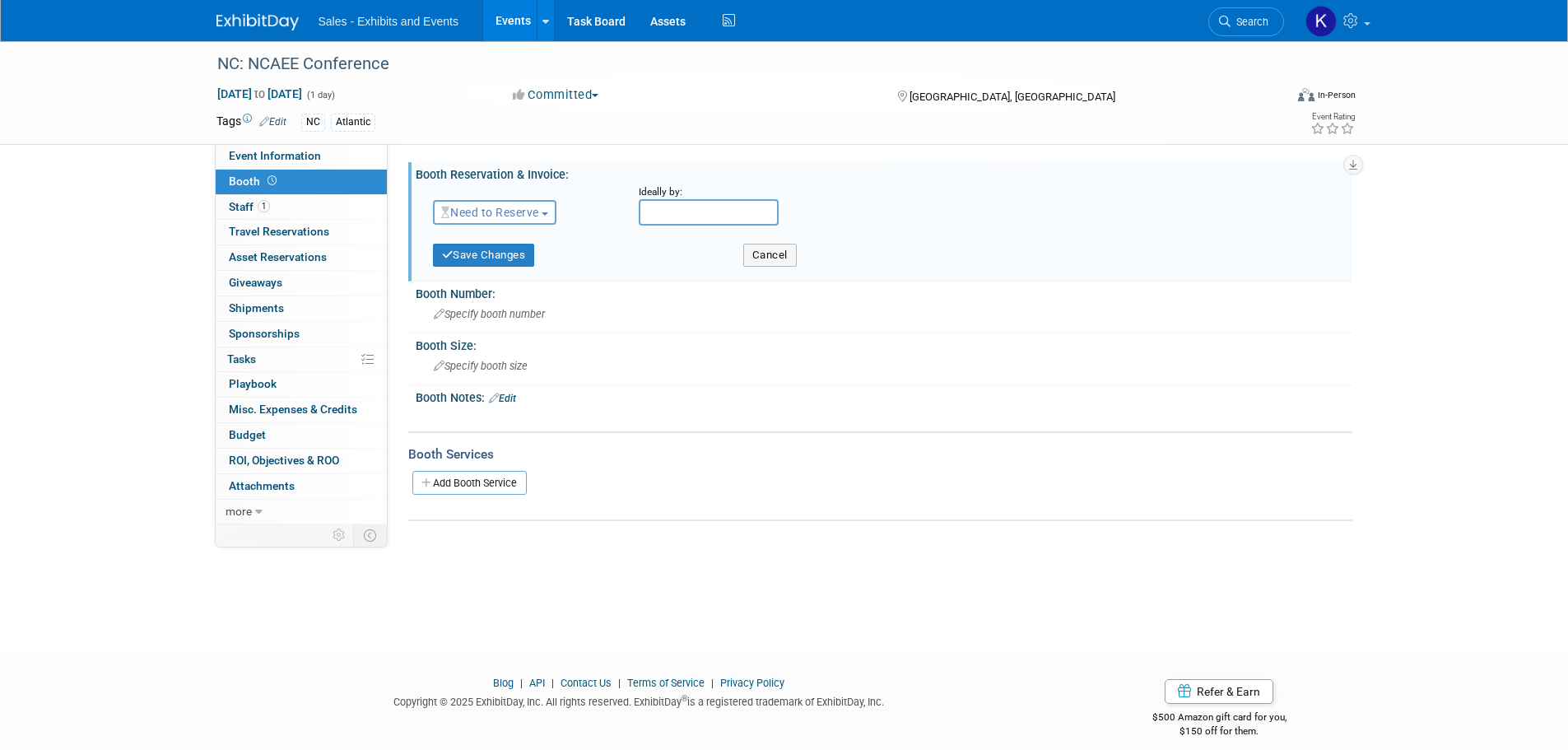
click at [531, 217] on span "Need to Reserve" at bounding box center [490, 213] width 98 height 14
drag, startPoint x: 516, startPoint y: 259, endPoint x: 580, endPoint y: 279, distance: 67.1
click at [516, 260] on link "Reserved" at bounding box center [522, 263] width 176 height 23
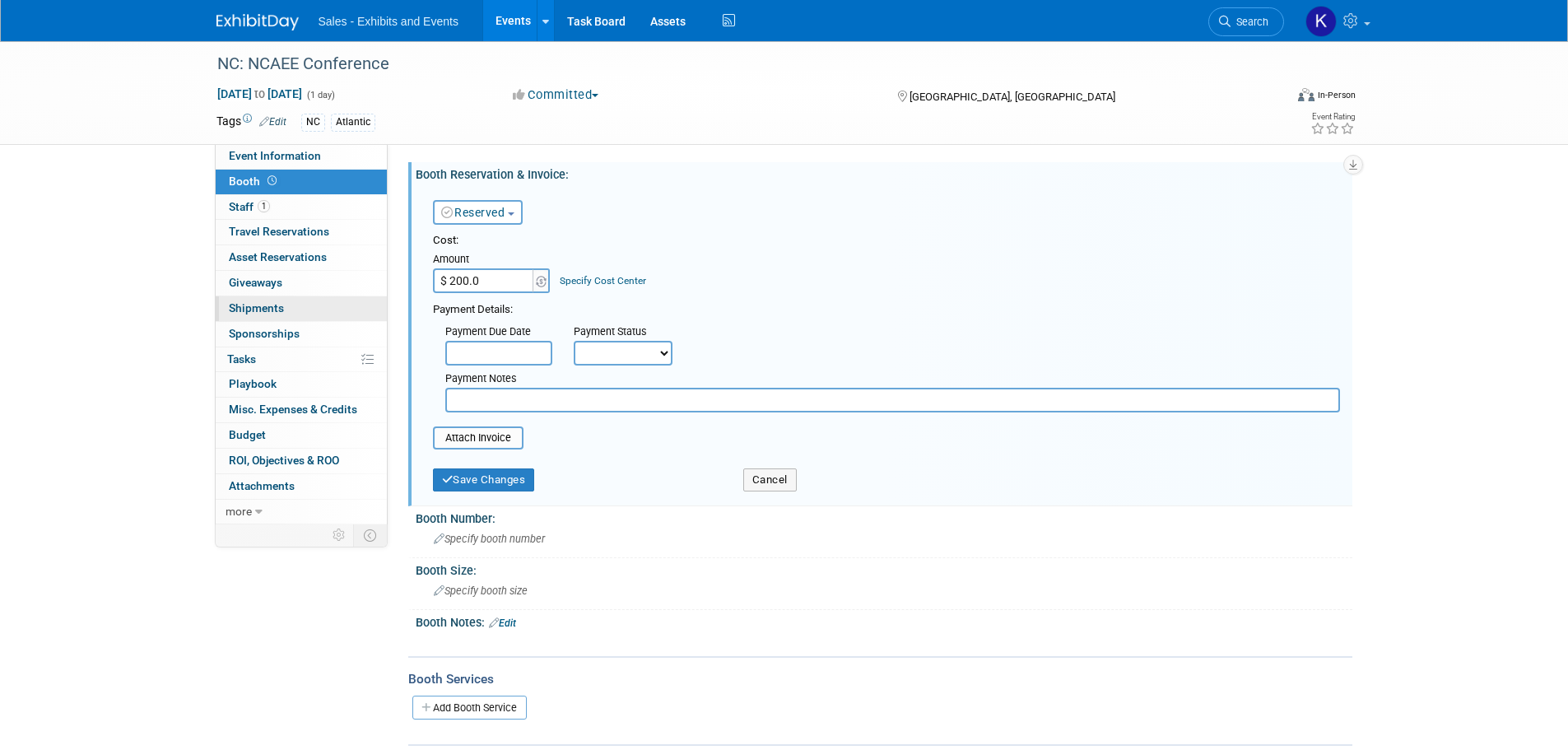
type input "$ 200.00"
click at [534, 404] on input "text" at bounding box center [892, 399] width 894 height 24
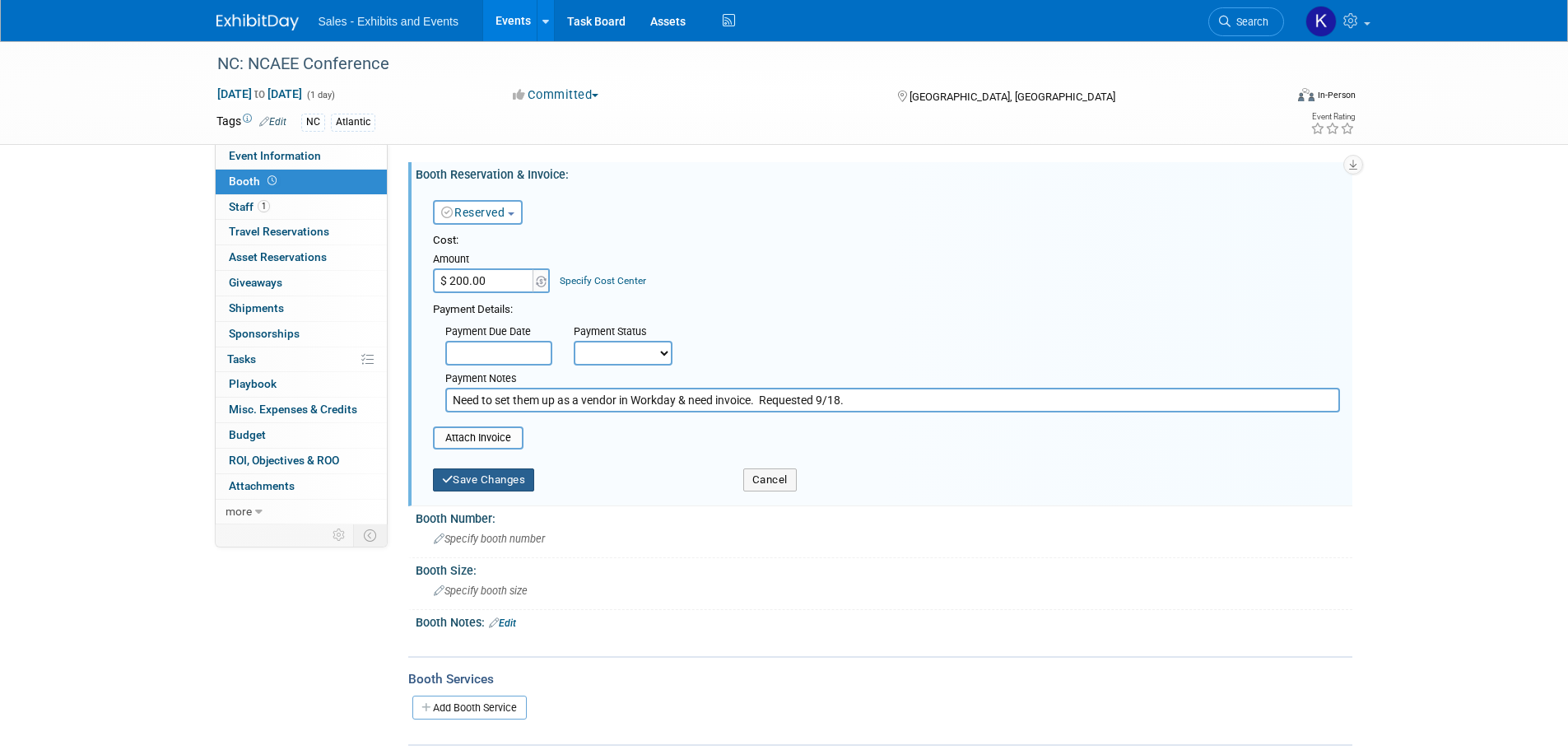
type input "Need to set them up as a vendor in Workday & need invoice. Requested 9/18."
drag, startPoint x: 487, startPoint y: 475, endPoint x: 497, endPoint y: 480, distance: 11.2
click at [487, 475] on button "Save Changes" at bounding box center [484, 480] width 102 height 23
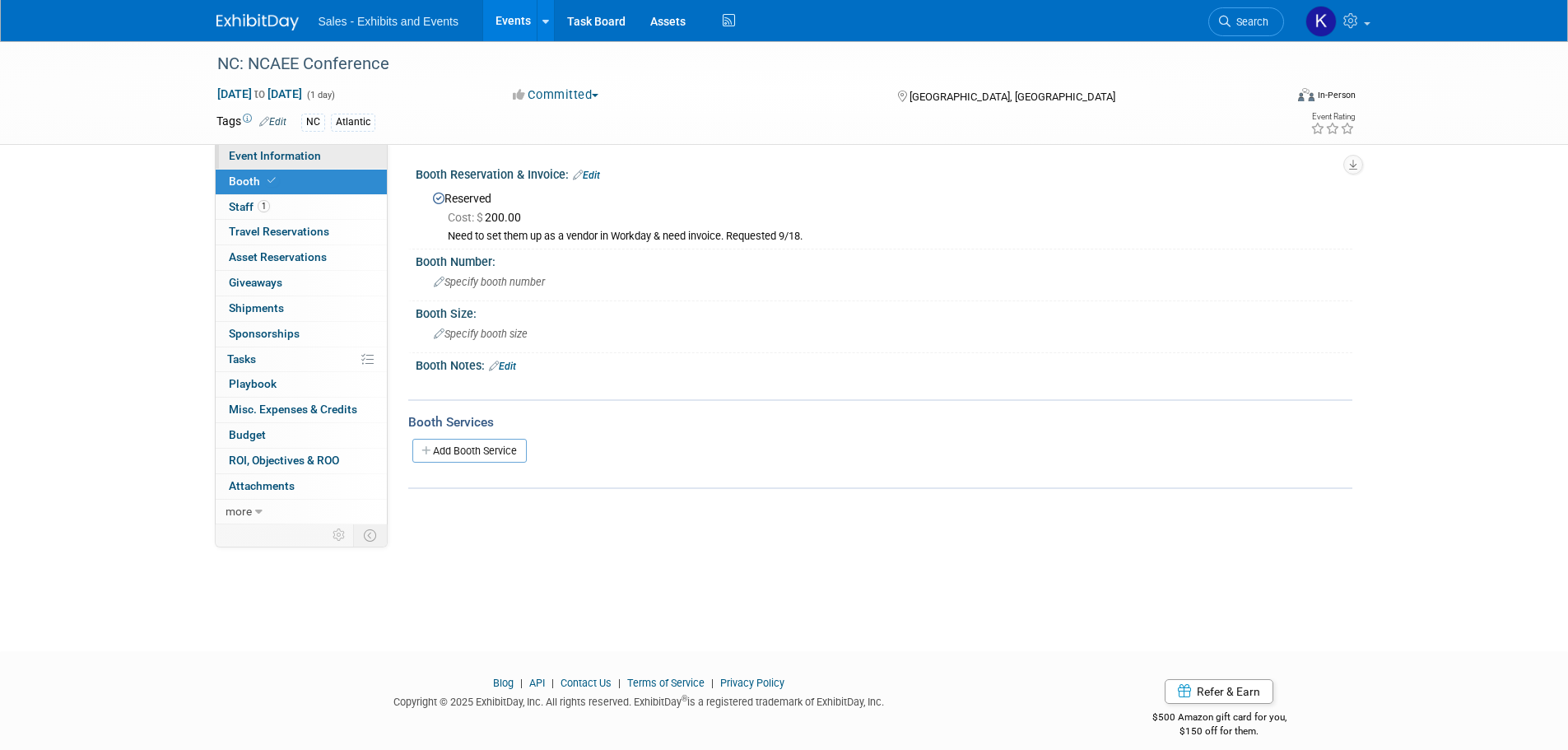
click at [254, 154] on span "Event Information" at bounding box center [275, 156] width 93 height 14
select select "Atlantic"
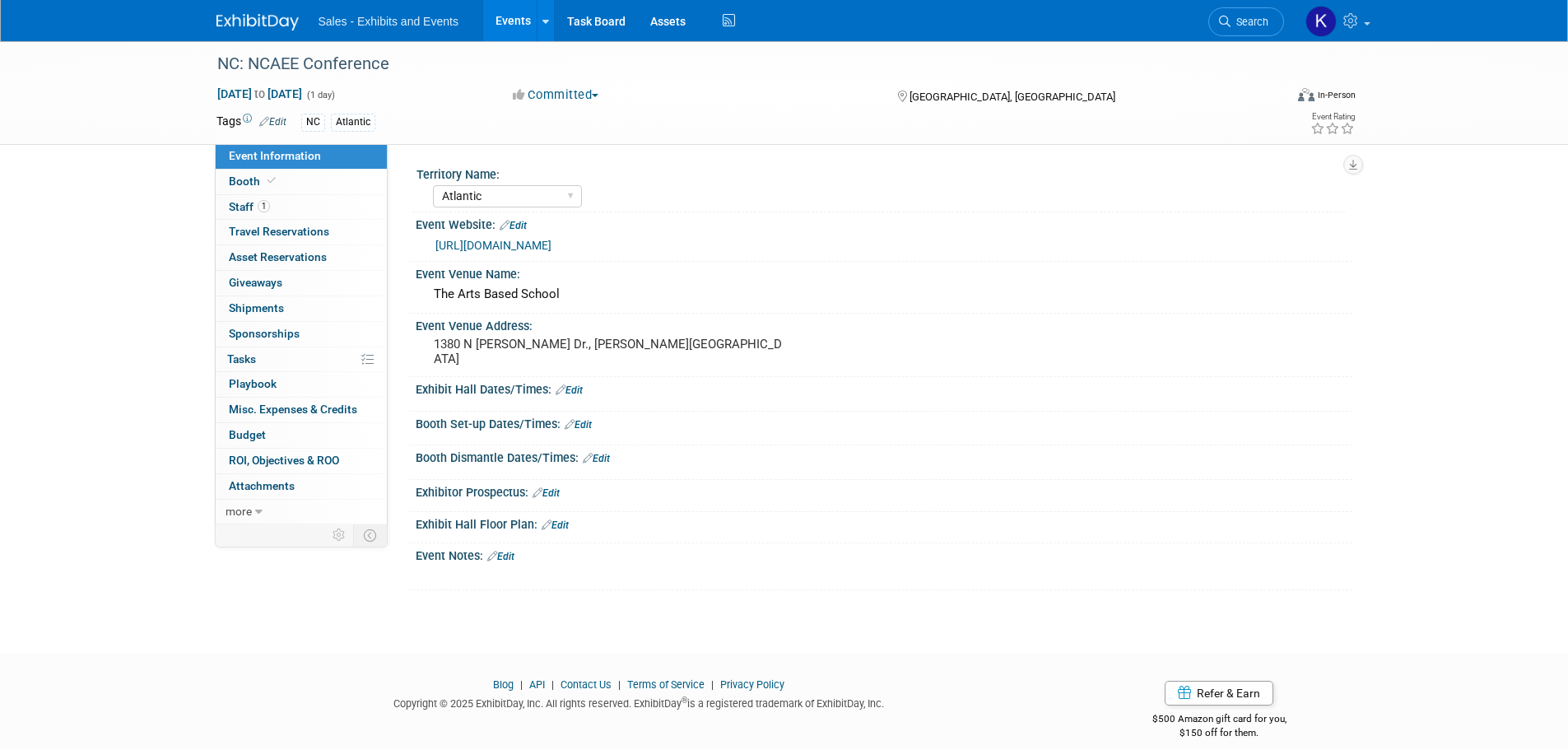
click at [508, 557] on link "Edit" at bounding box center [501, 557] width 27 height 12
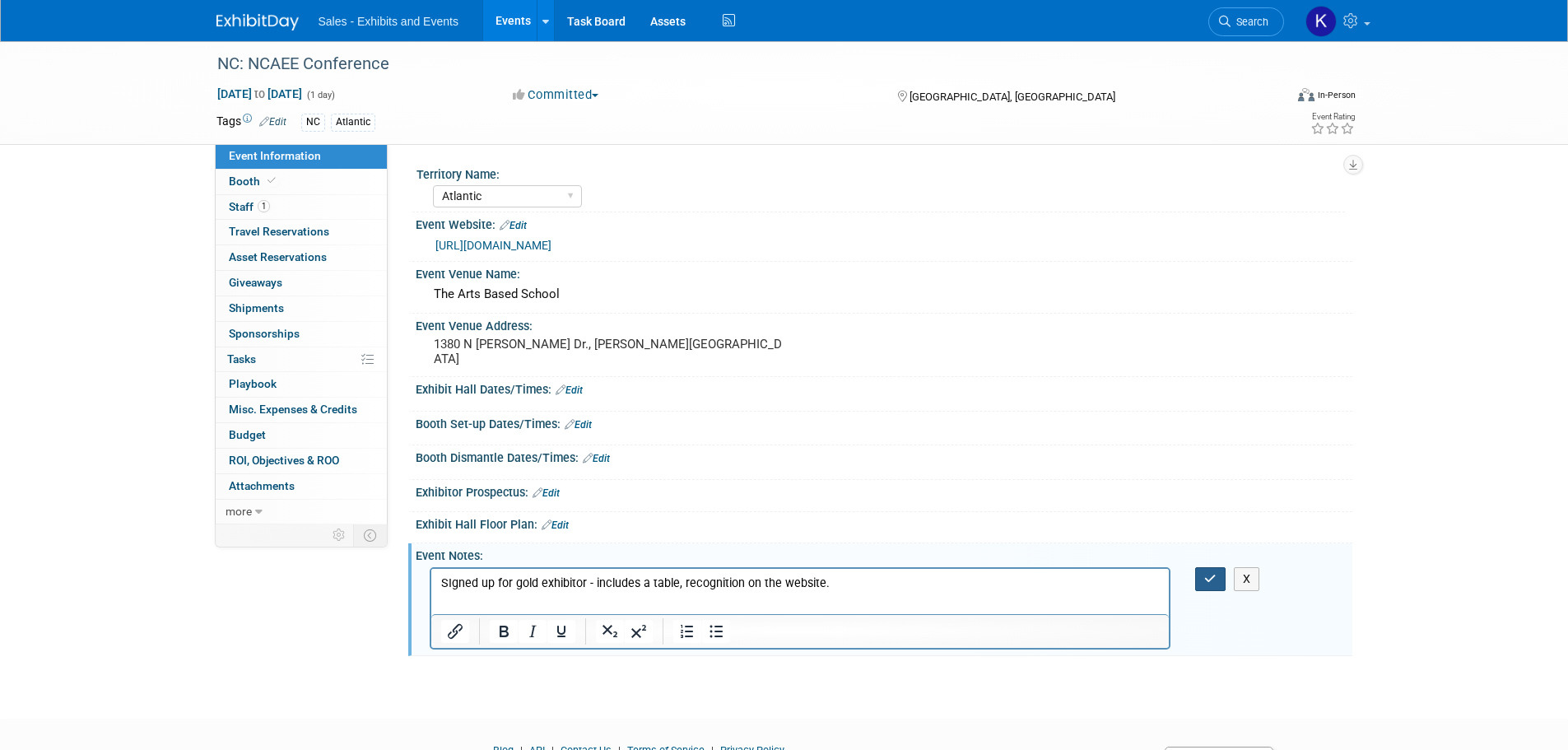
click at [1204, 570] on button "button" at bounding box center [1209, 578] width 30 height 23
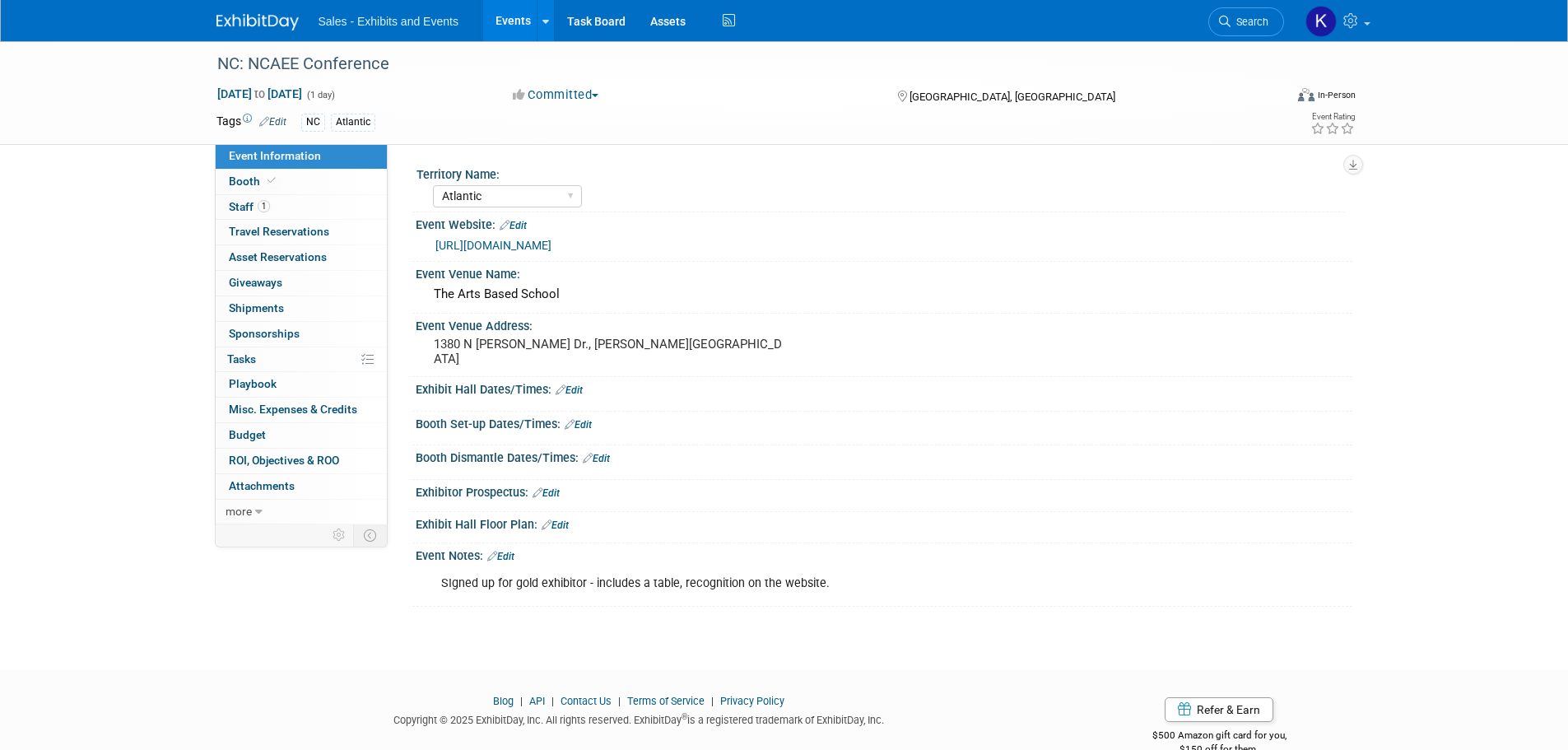
click at [556, 488] on link "Edit" at bounding box center [546, 493] width 27 height 12
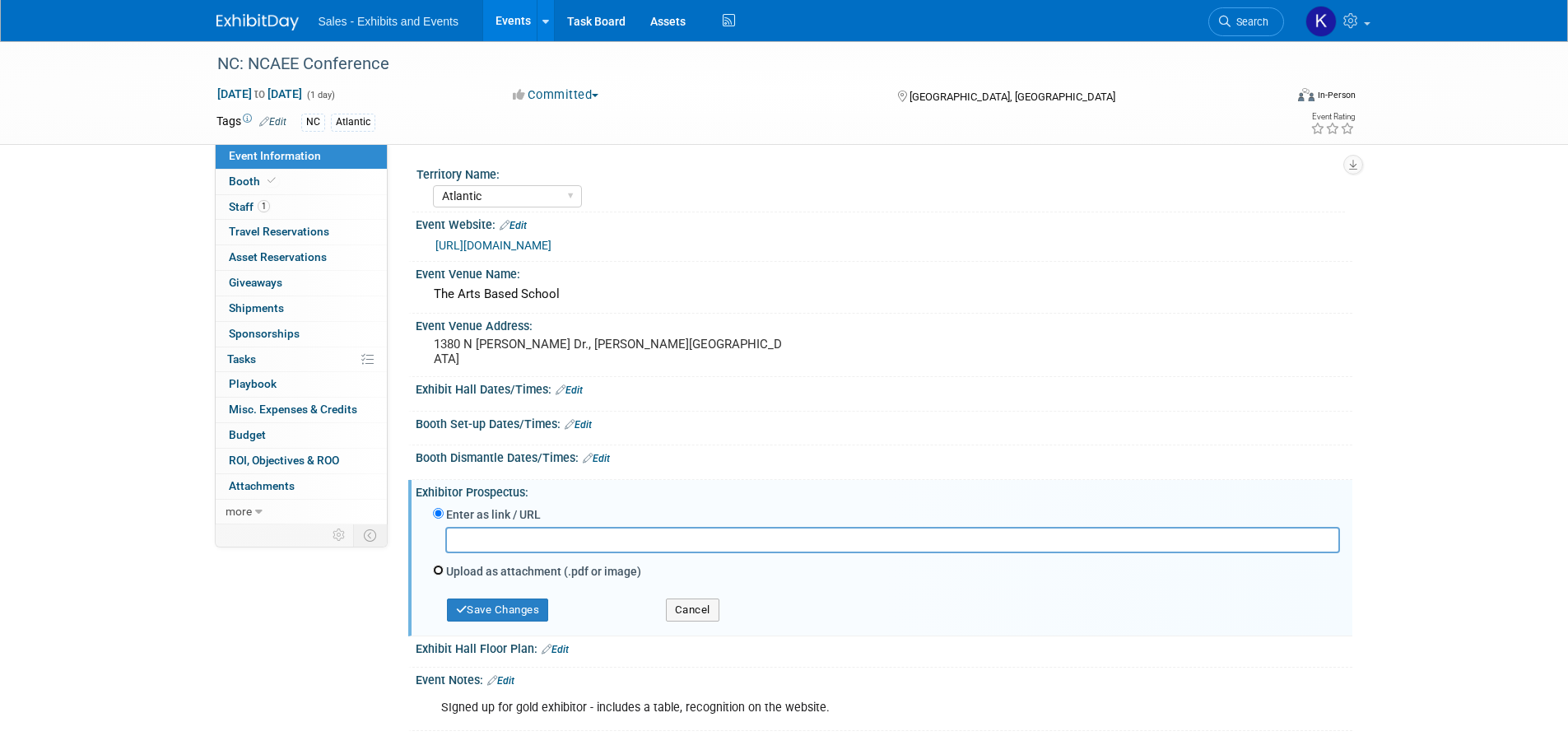
drag, startPoint x: 440, startPoint y: 569, endPoint x: 445, endPoint y: 577, distance: 9.4
click at [440, 570] on input "Upload as attachment (.pdf or image)" at bounding box center [438, 570] width 11 height 11
radio input "true"
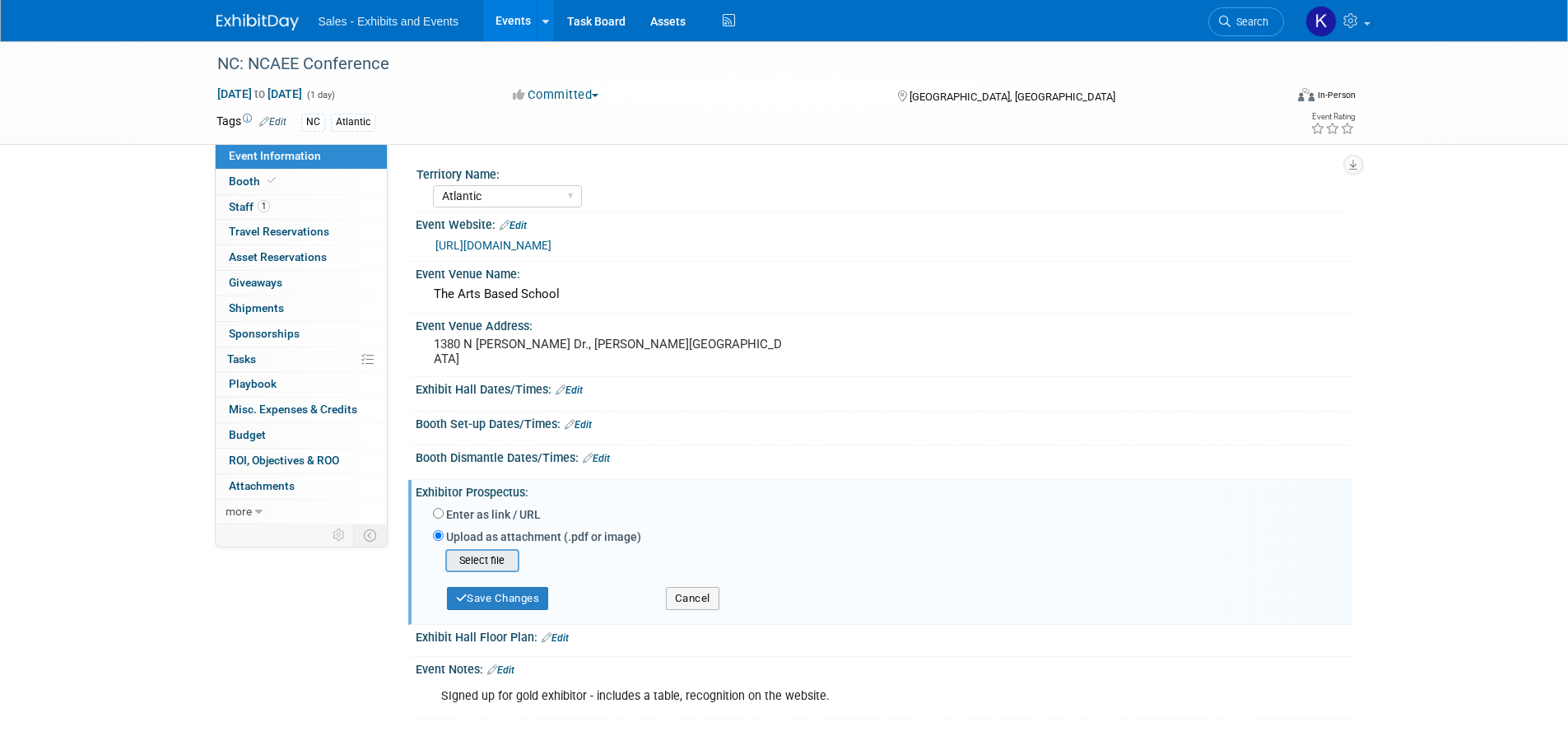
click at [487, 557] on input "file" at bounding box center [419, 561] width 196 height 20
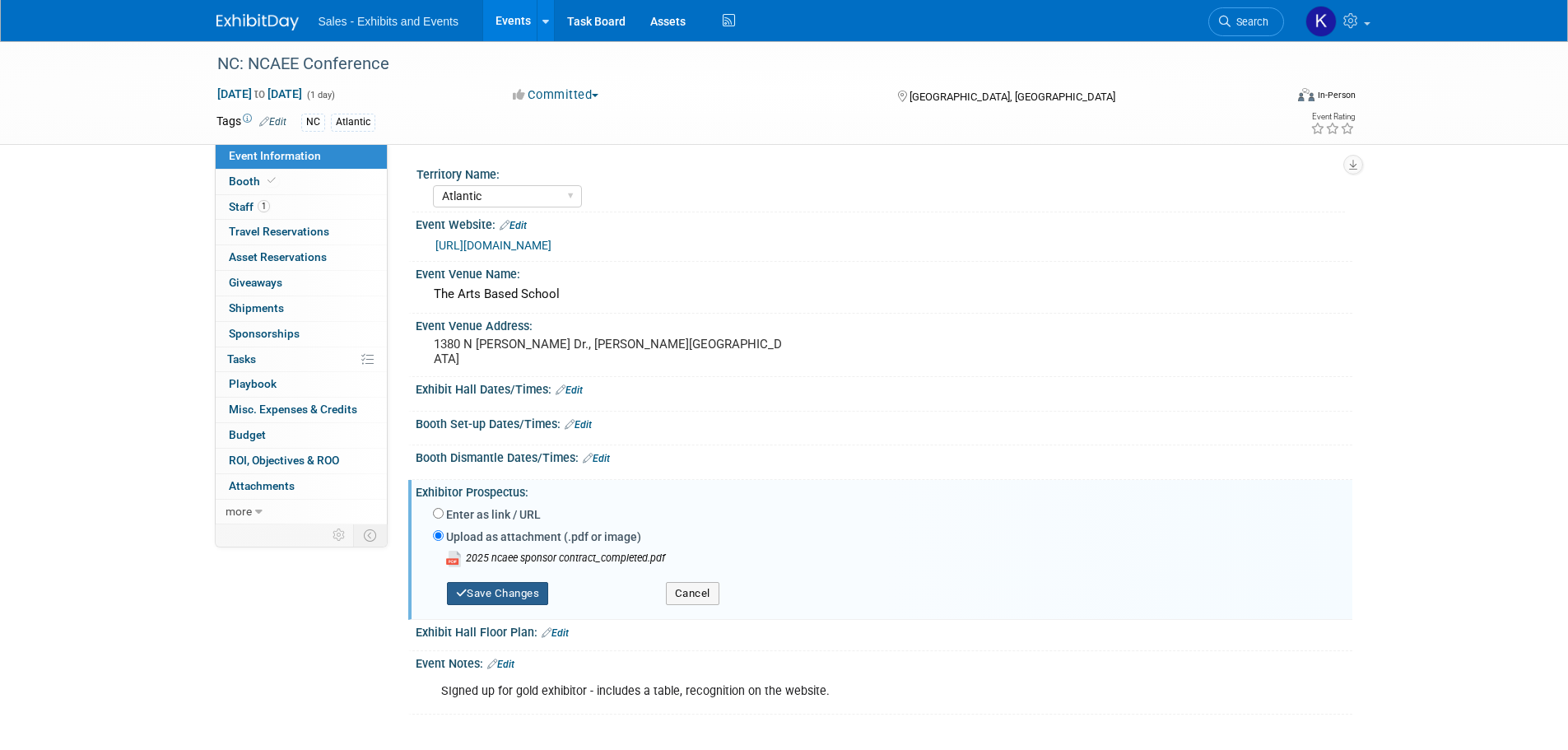
click at [506, 593] on button "Save Changes" at bounding box center [497, 594] width 102 height 23
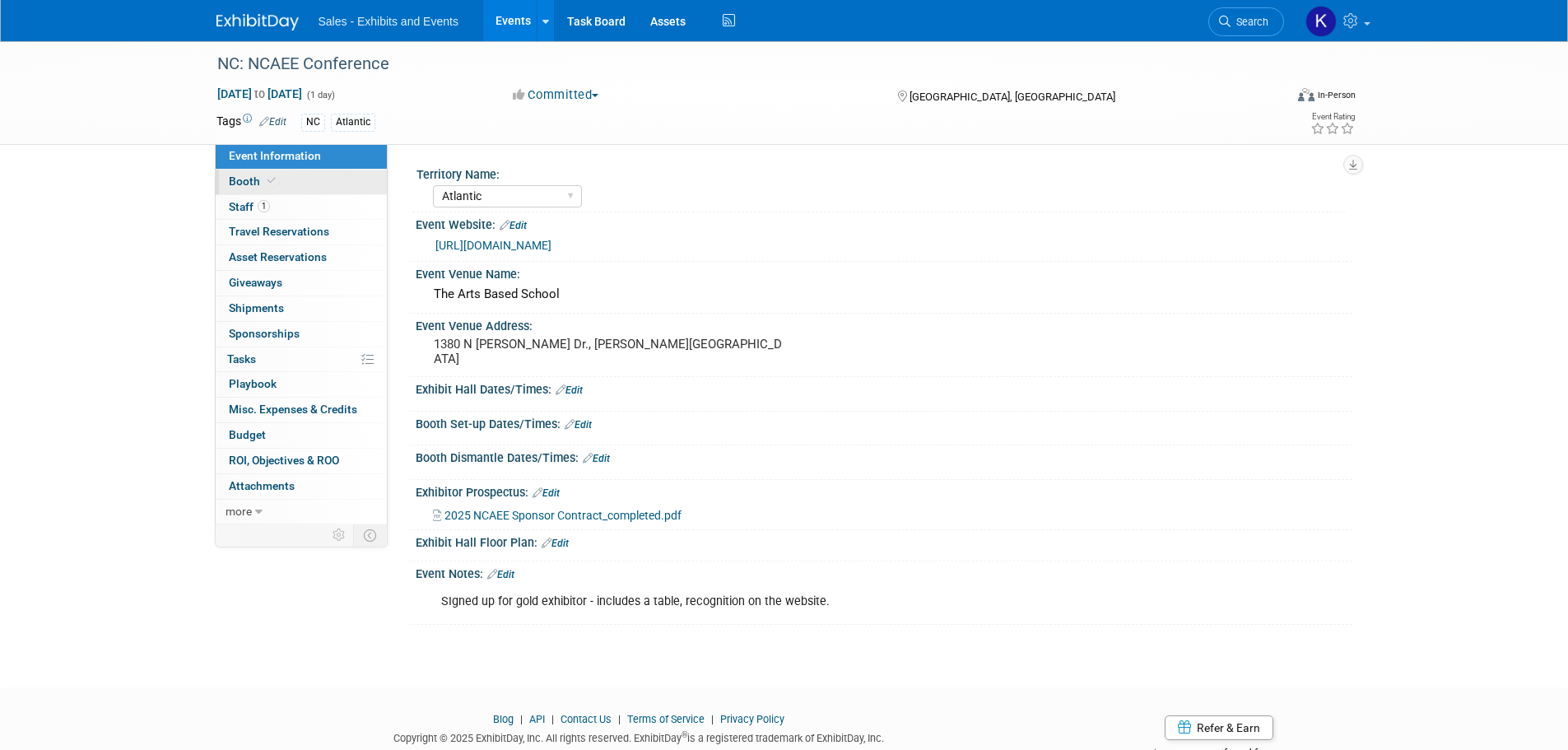
click at [251, 182] on span "Booth" at bounding box center [254, 181] width 50 height 14
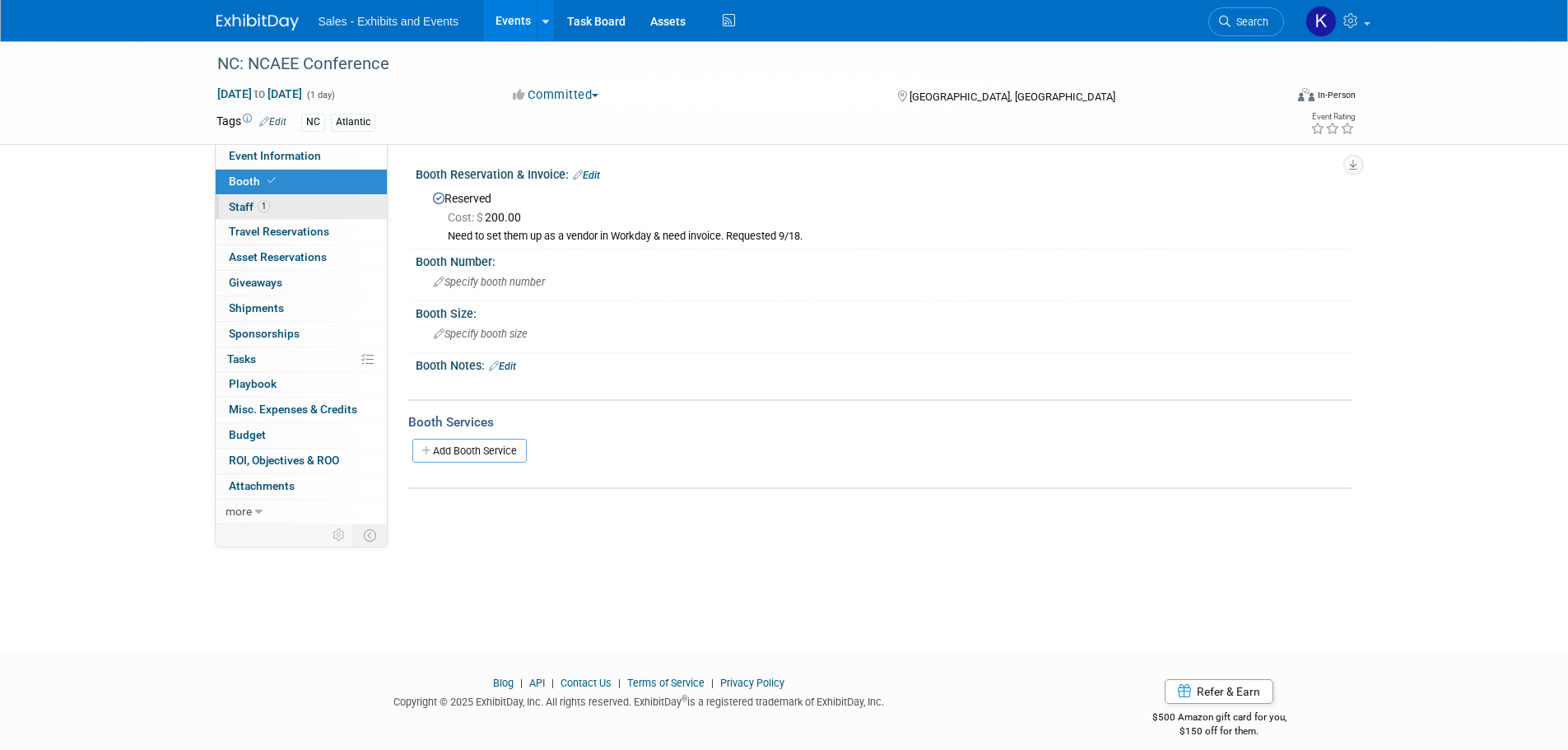
click at [244, 209] on span "Staff 1" at bounding box center [250, 207] width 41 height 14
